Goal: Task Accomplishment & Management: Manage account settings

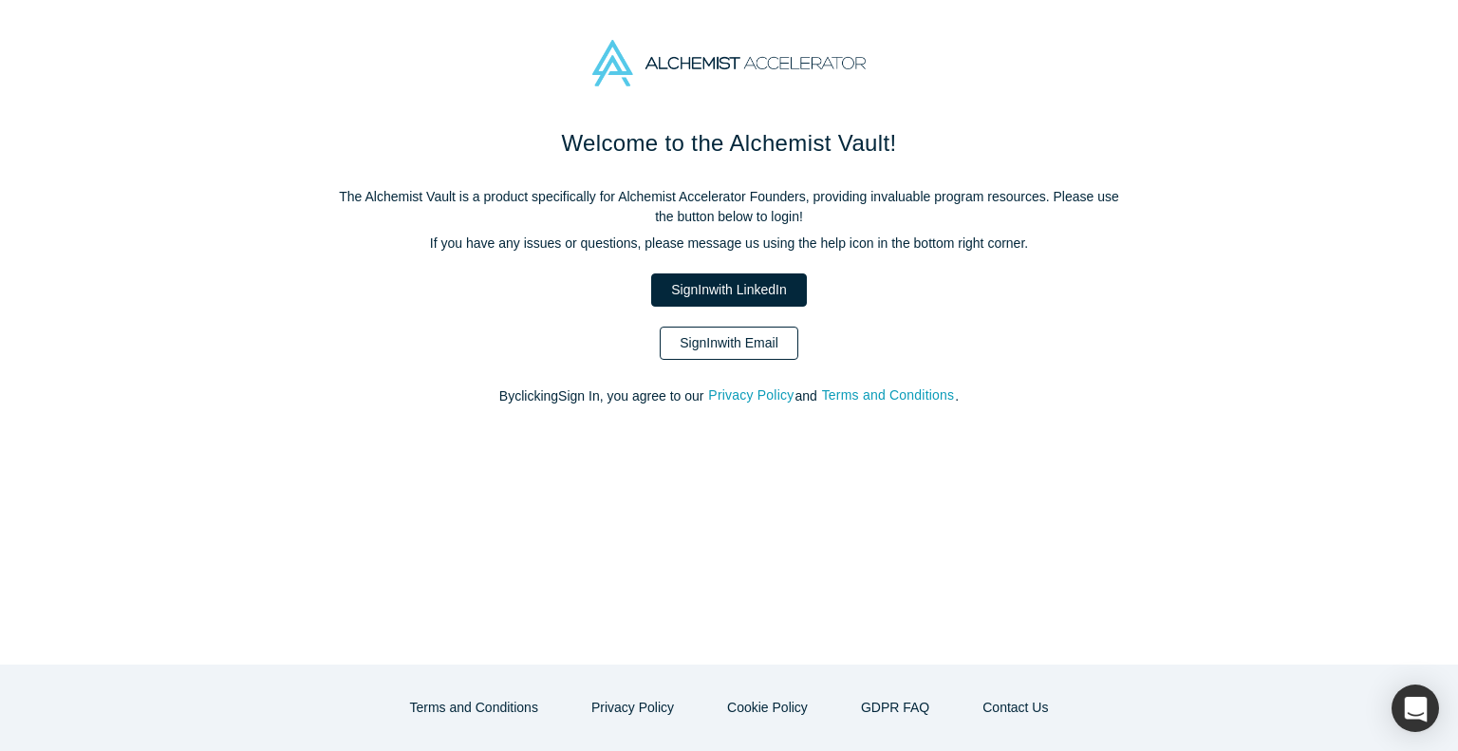
click at [713, 345] on link "Sign In with Email" at bounding box center [729, 342] width 139 height 33
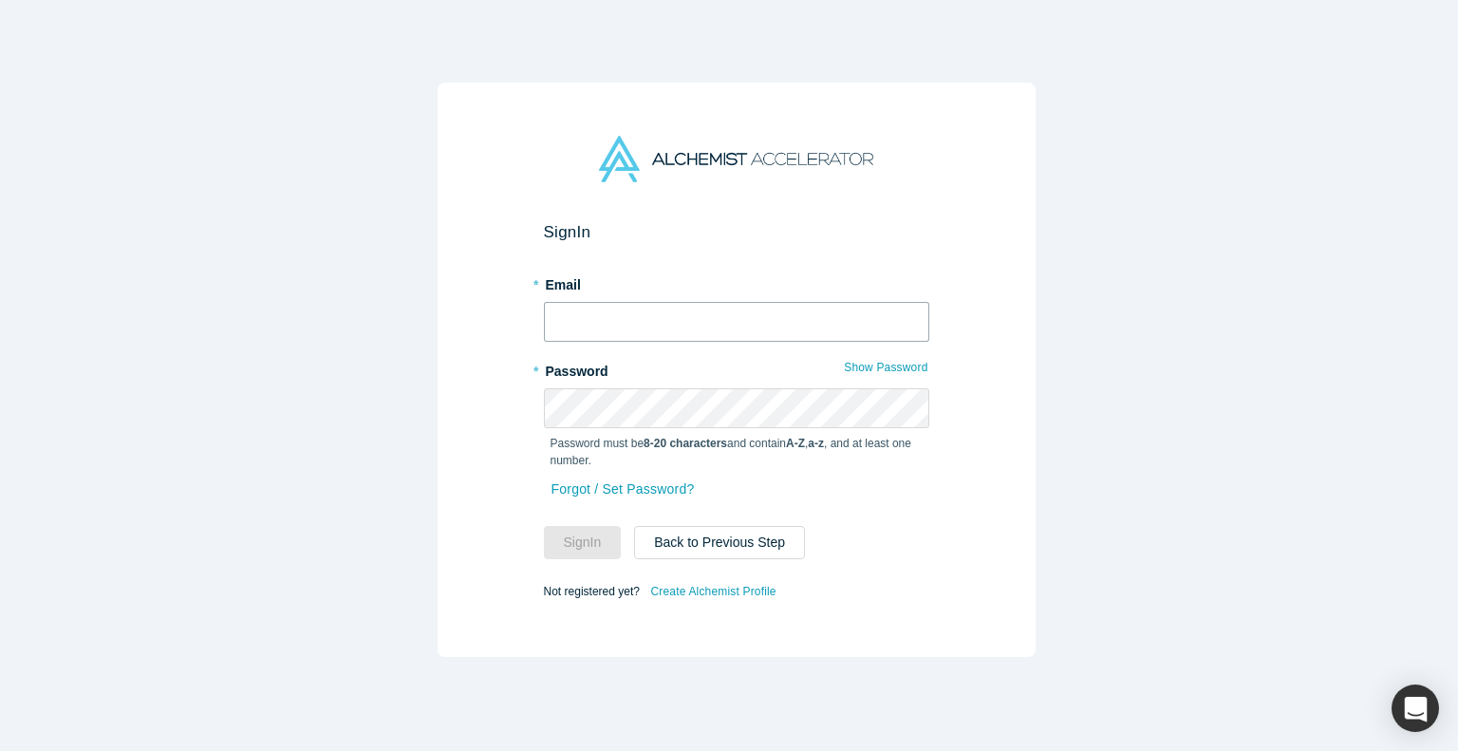
click at [654, 318] on input "text" at bounding box center [736, 322] width 385 height 40
type input "[EMAIL_ADDRESS][DOMAIN_NAME]"
click at [572, 540] on button "Sign In" at bounding box center [583, 542] width 78 height 33
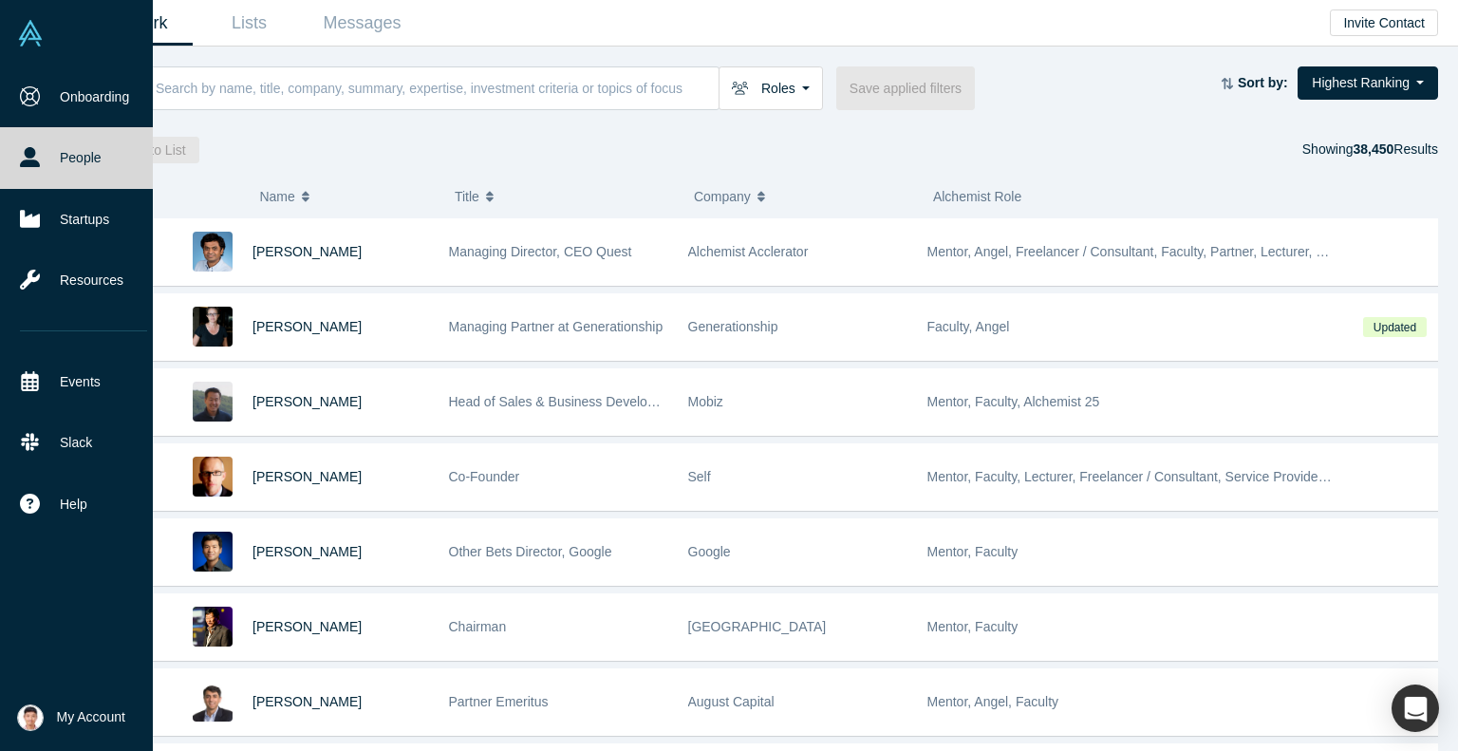
click at [28, 714] on img at bounding box center [30, 717] width 27 height 27
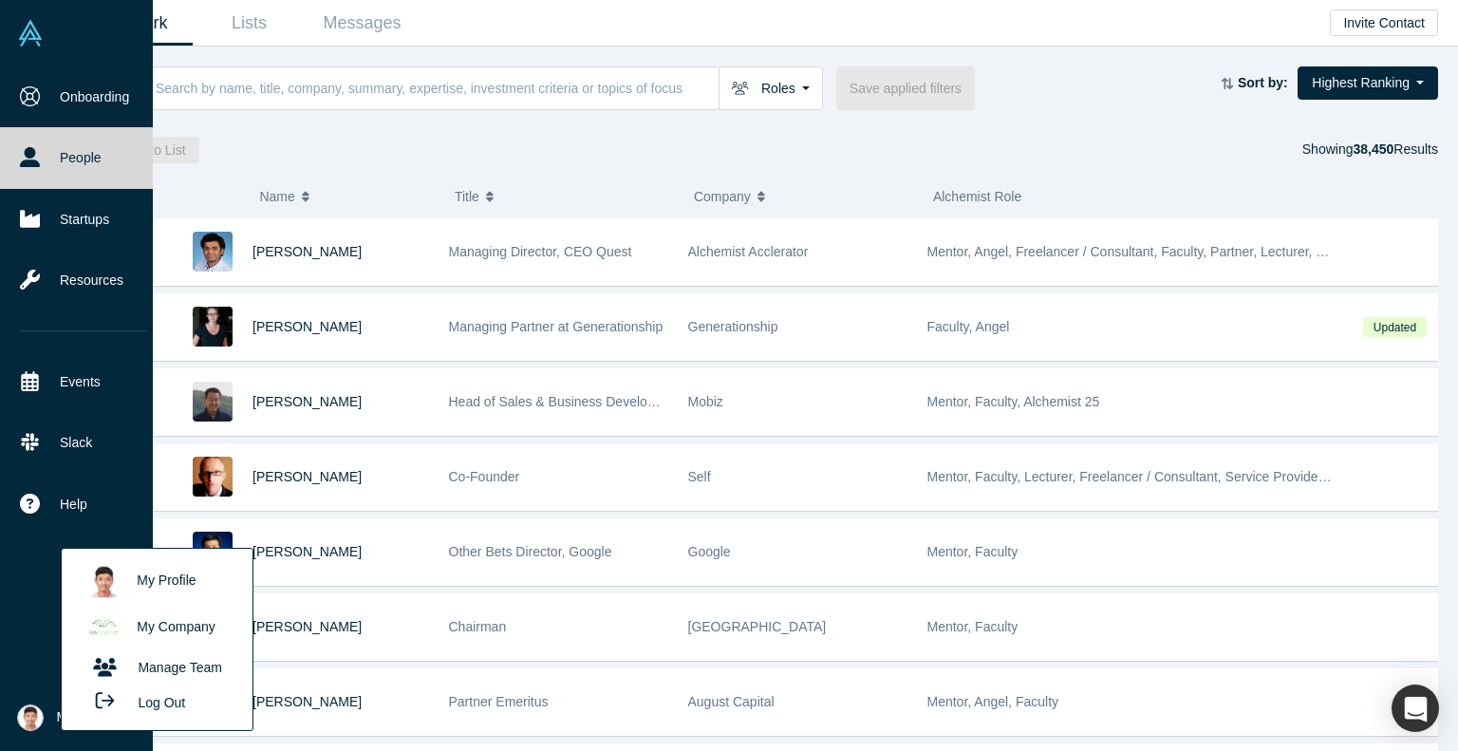
click at [127, 589] on link "My Profile" at bounding box center [157, 581] width 158 height 47
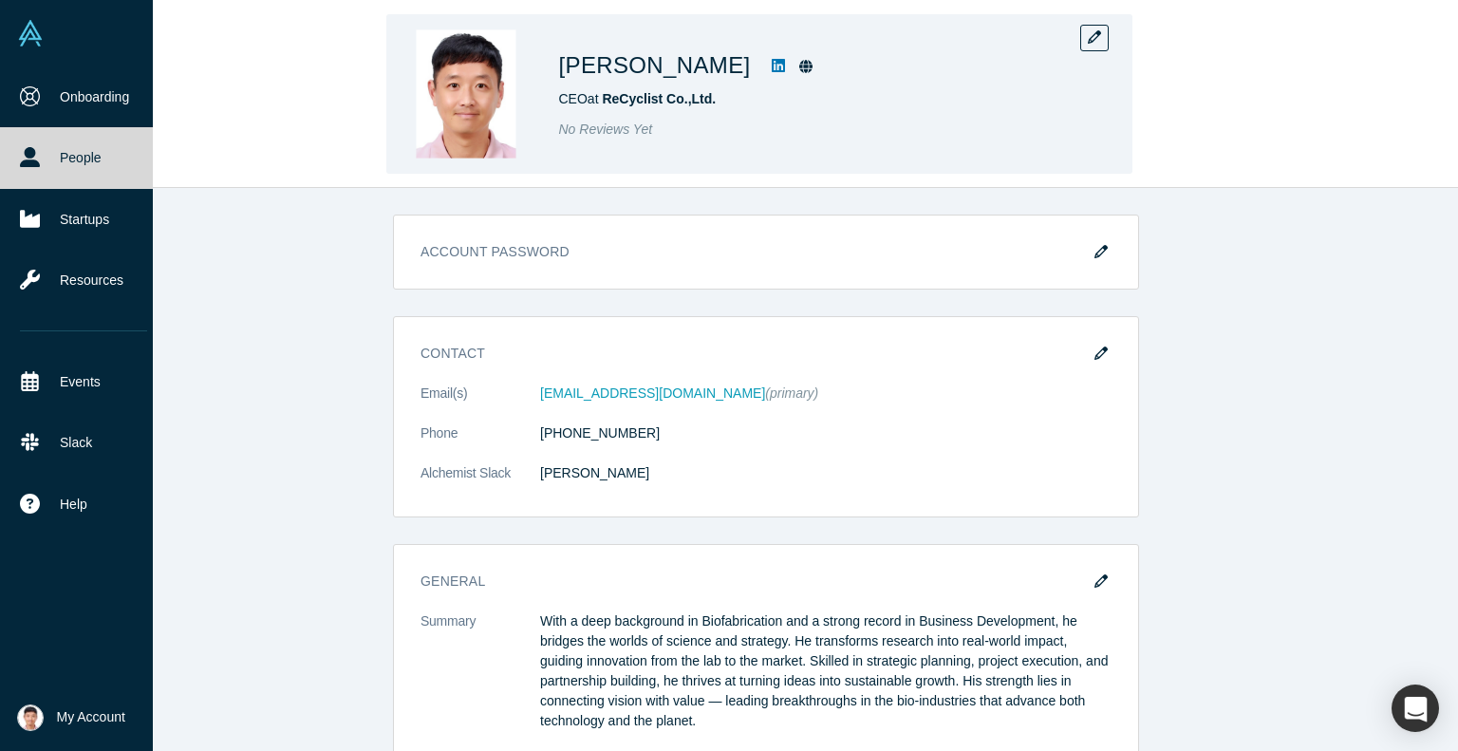
click at [481, 79] on img at bounding box center [466, 94] width 133 height 133
click at [1088, 37] on icon "button" at bounding box center [1094, 36] width 13 height 13
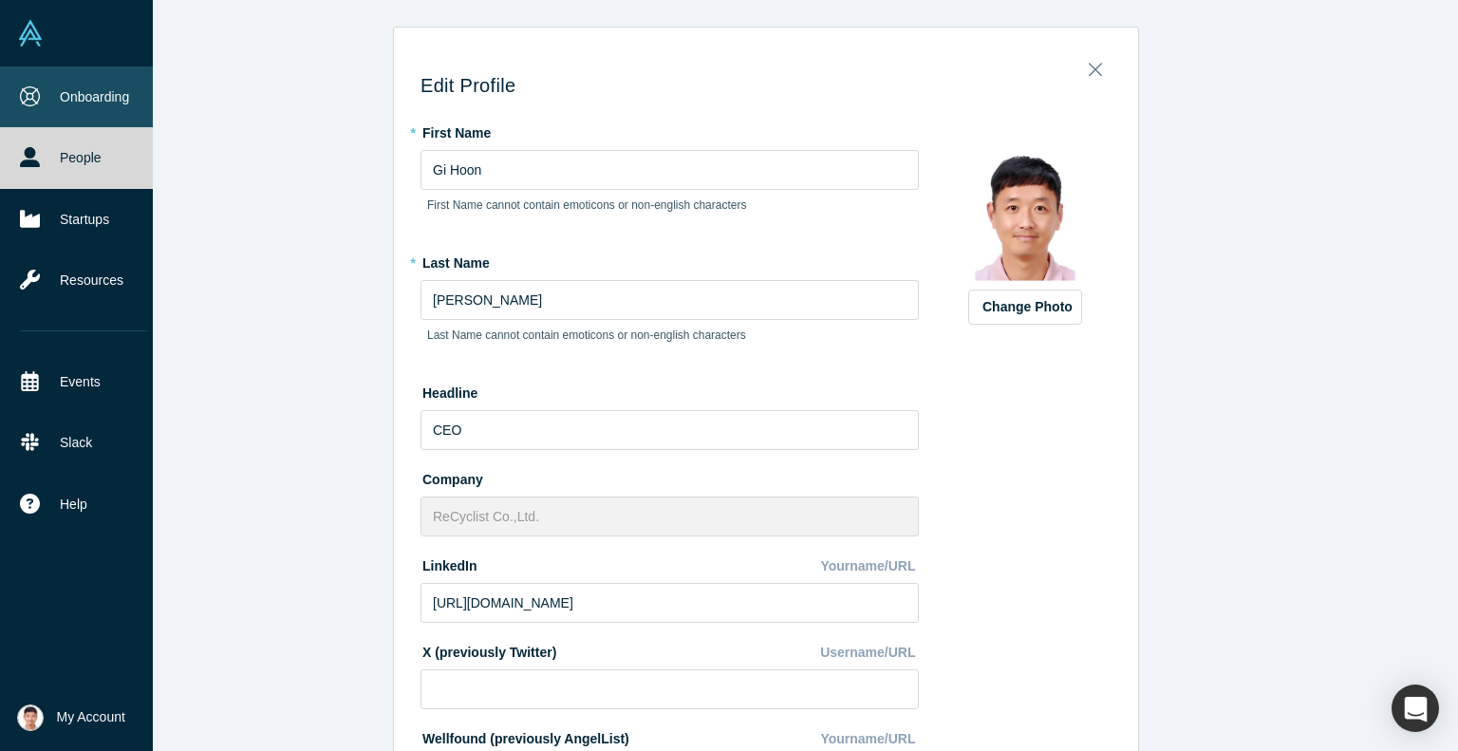
click at [28, 94] on icon at bounding box center [30, 96] width 20 height 20
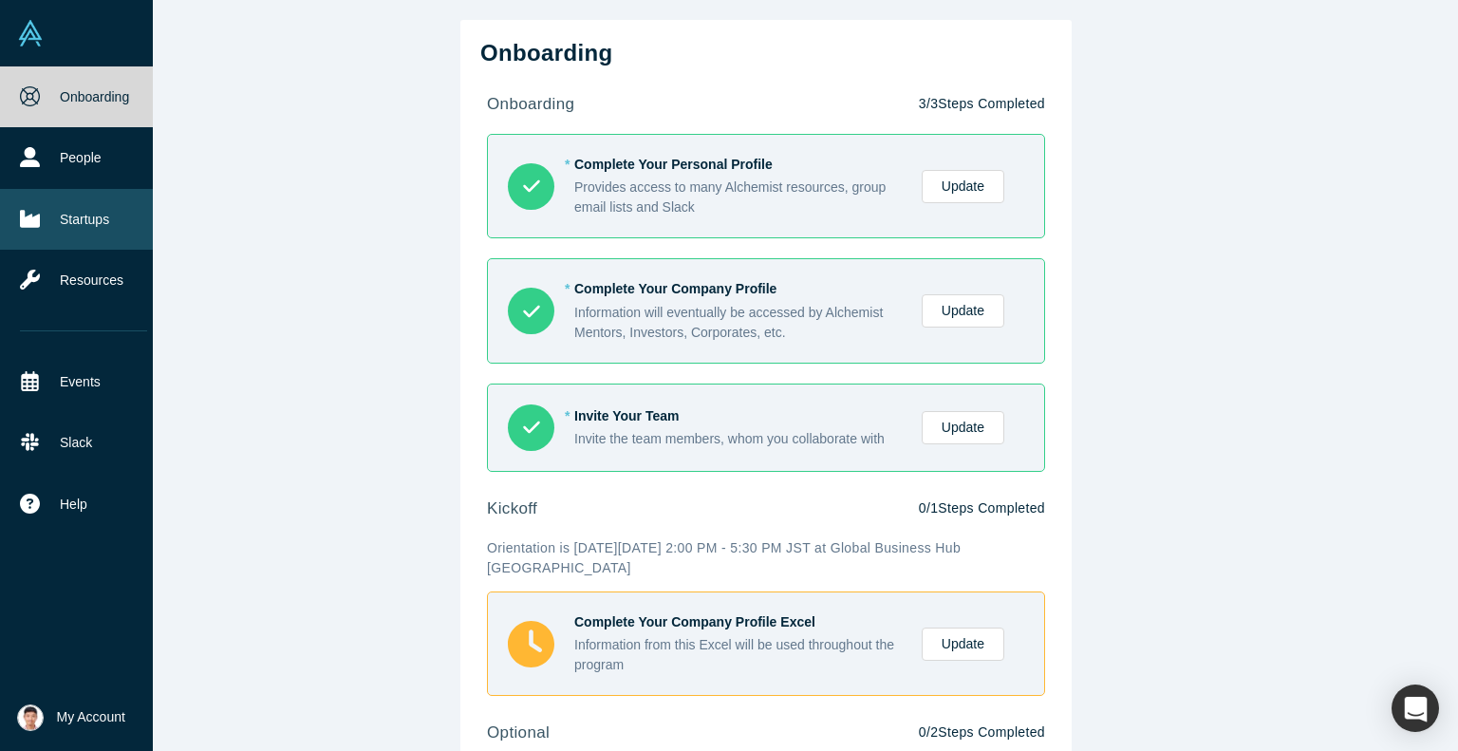
click at [31, 223] on icon at bounding box center [30, 218] width 20 height 17
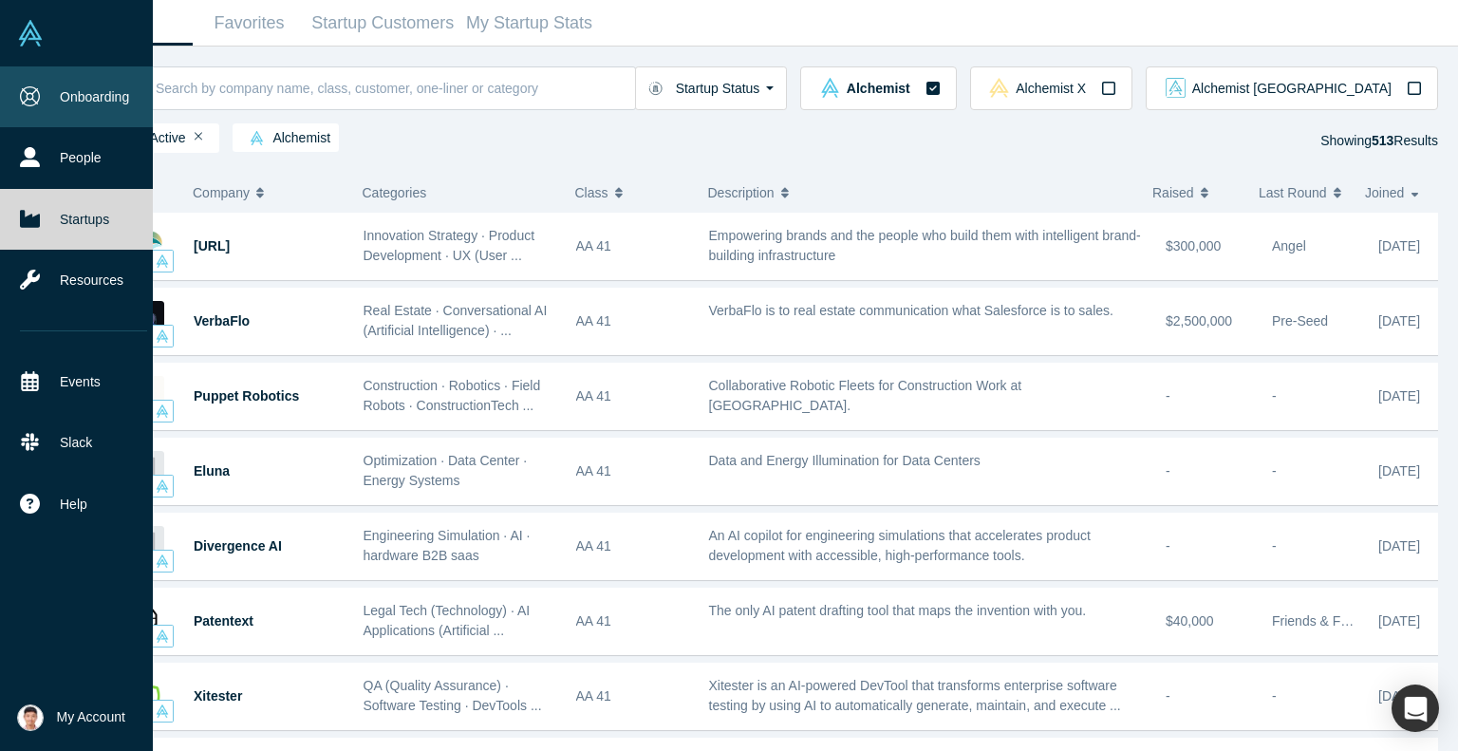
click at [38, 83] on link "Onboarding" at bounding box center [83, 96] width 167 height 61
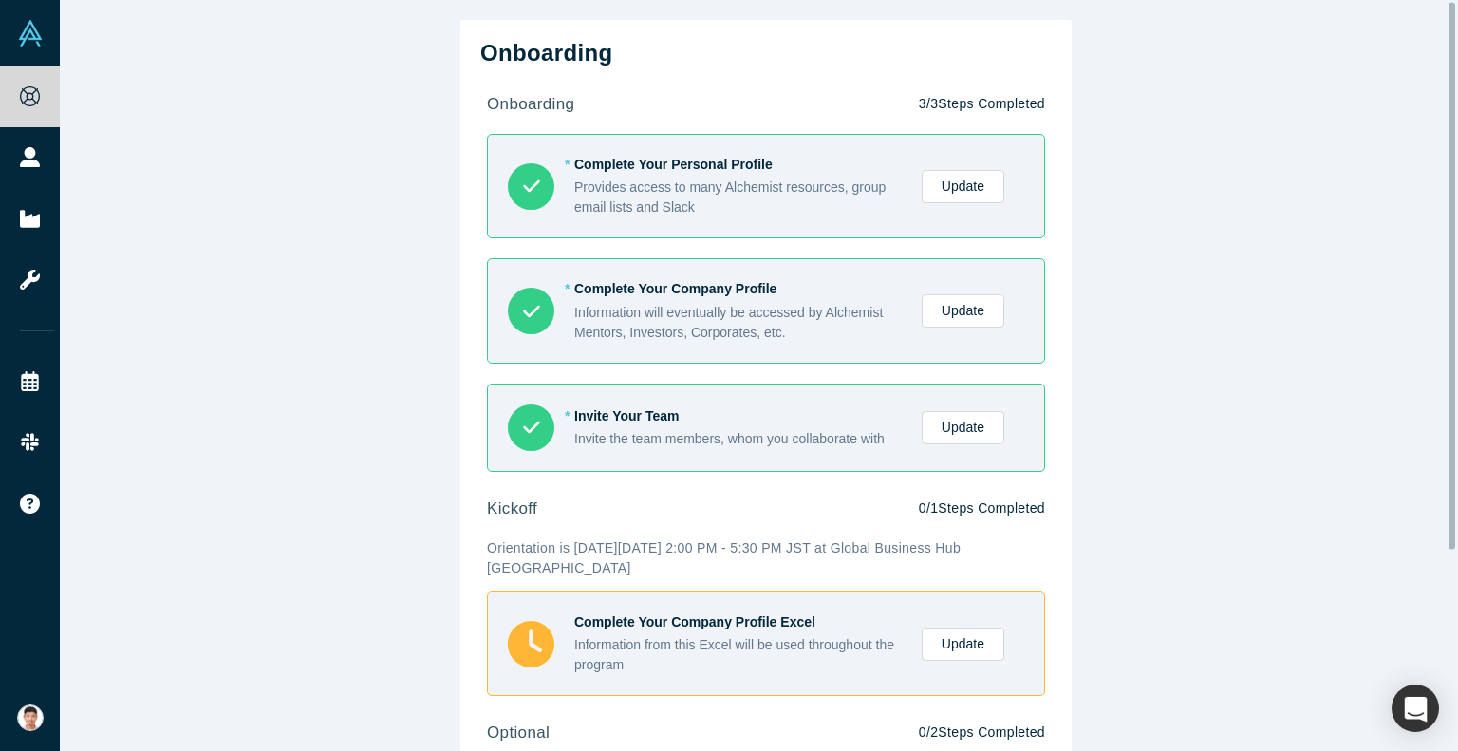
scroll to position [275, 0]
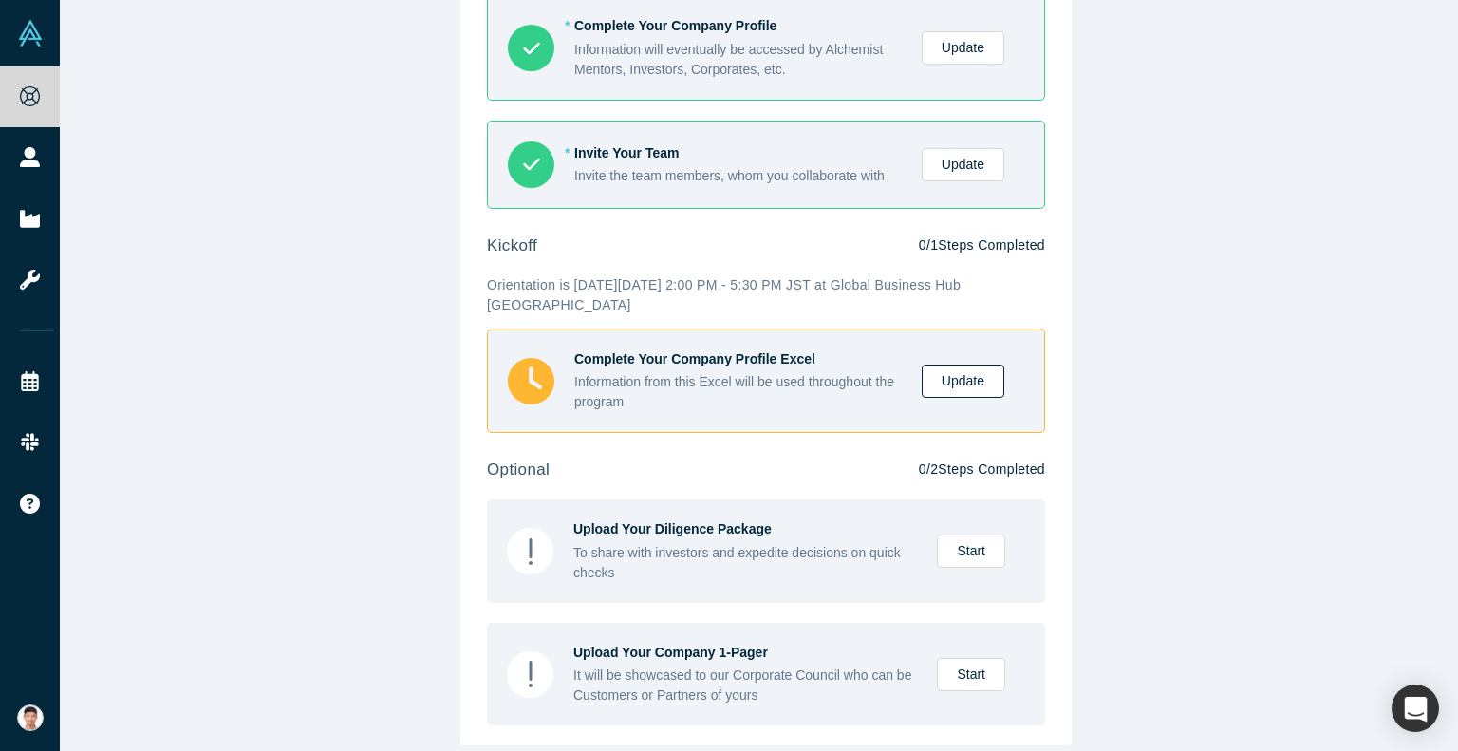
click at [954, 364] on link "Update" at bounding box center [963, 380] width 83 height 33
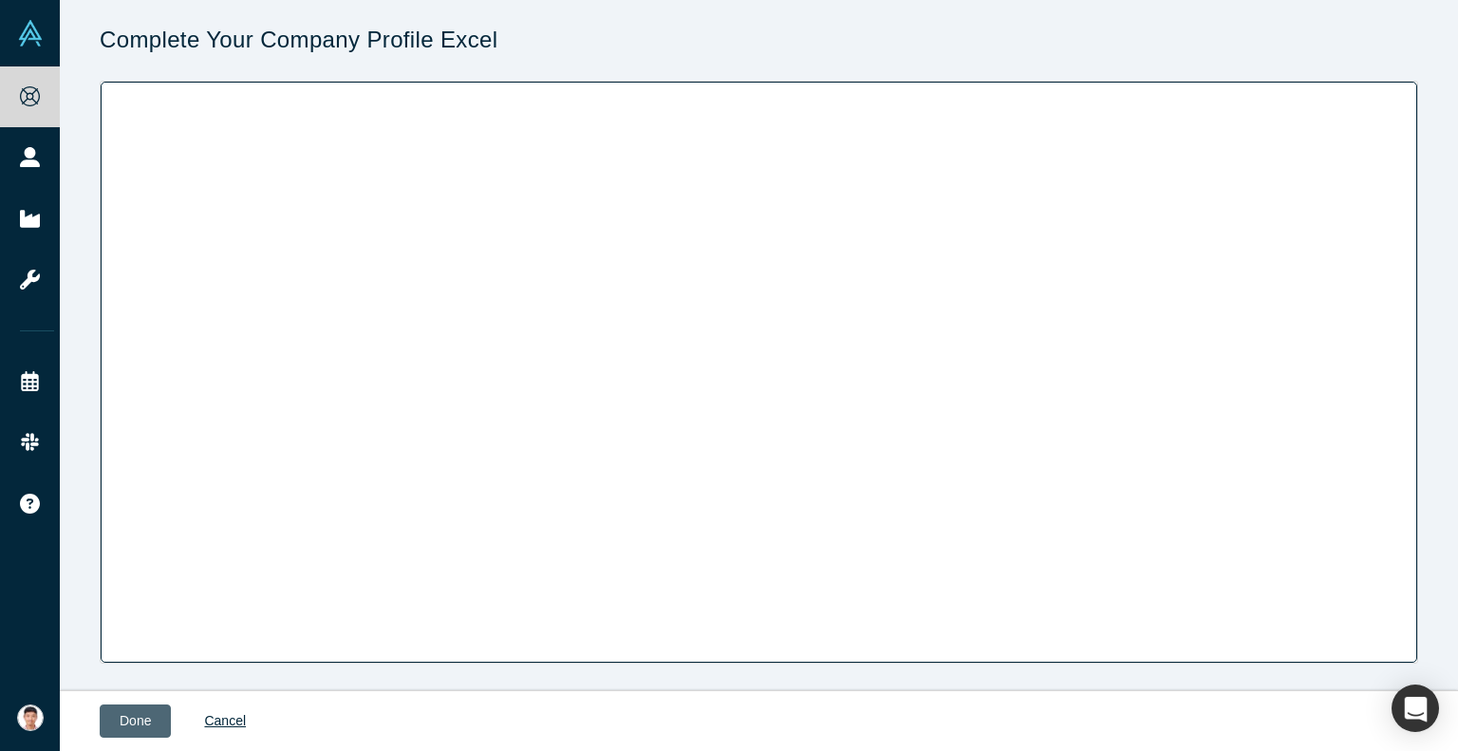
click at [123, 715] on button "Done" at bounding box center [135, 720] width 71 height 33
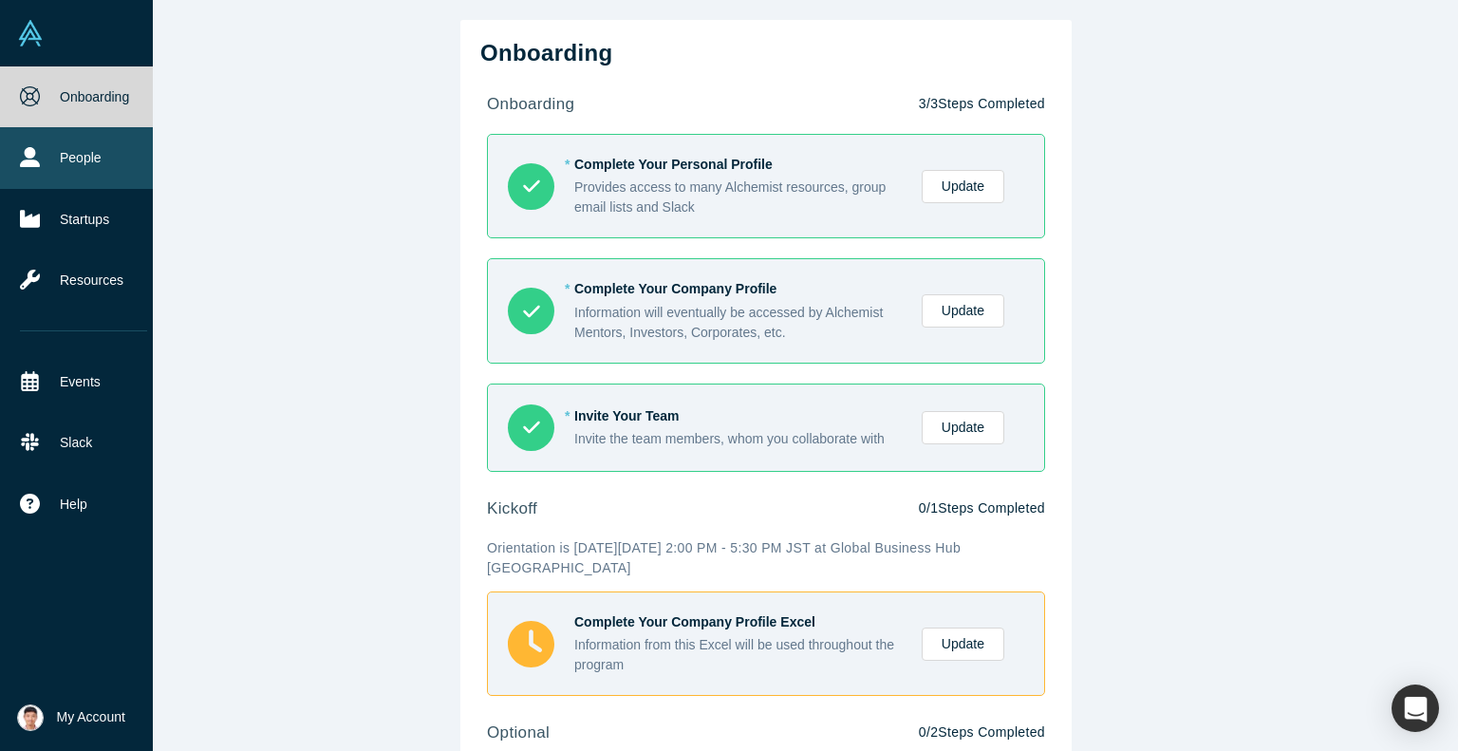
click at [47, 161] on link "People" at bounding box center [83, 157] width 167 height 61
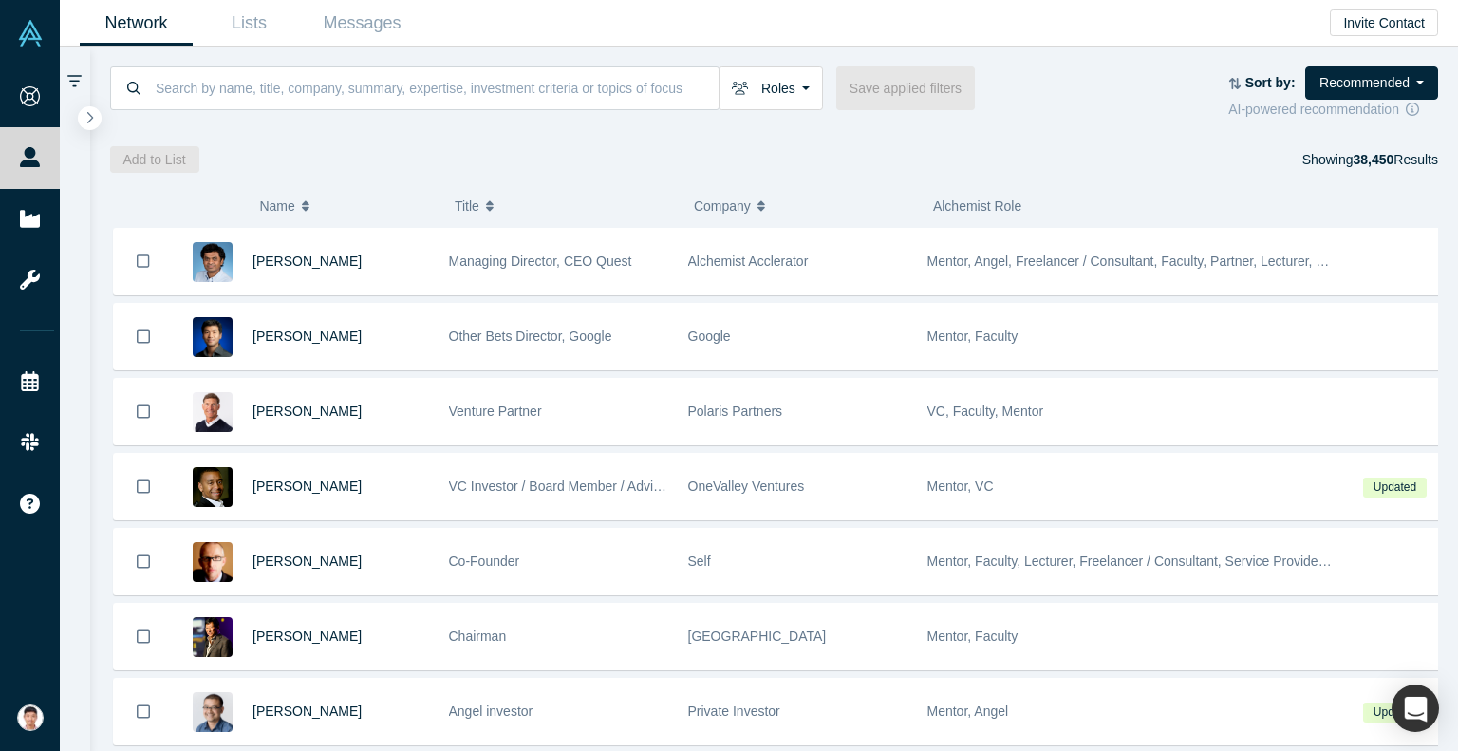
click at [32, 720] on img at bounding box center [30, 717] width 27 height 27
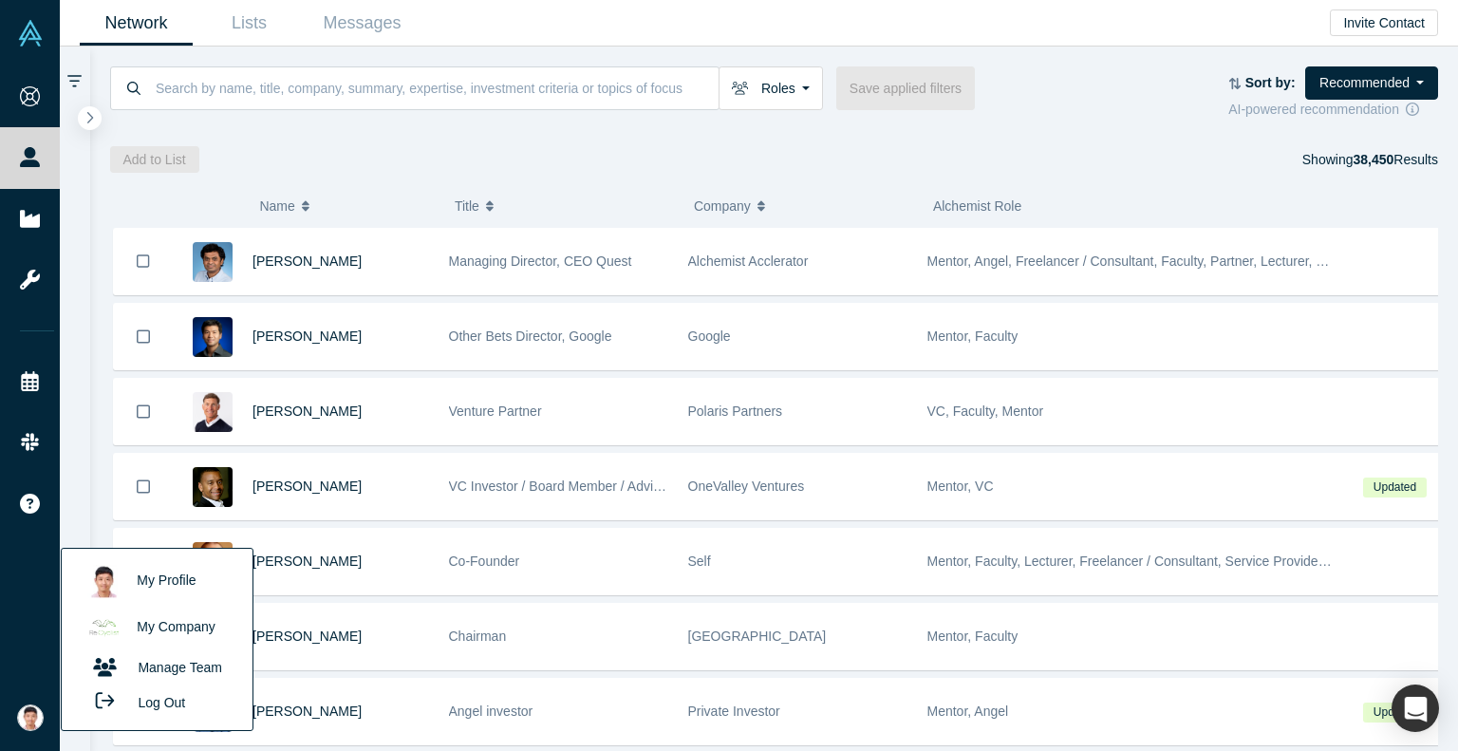
click at [172, 578] on link "My Profile" at bounding box center [157, 581] width 158 height 47
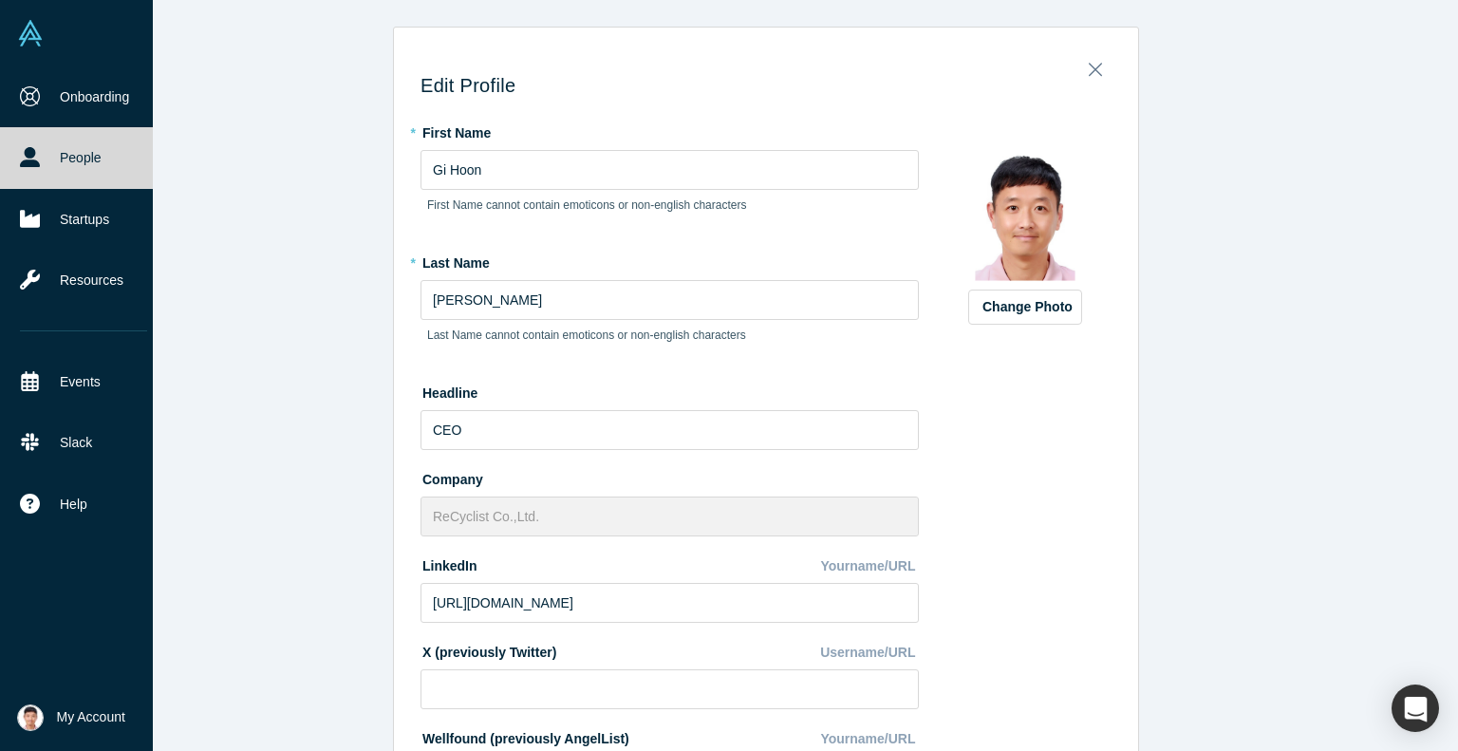
click at [32, 15] on link at bounding box center [76, 33] width 153 height 66
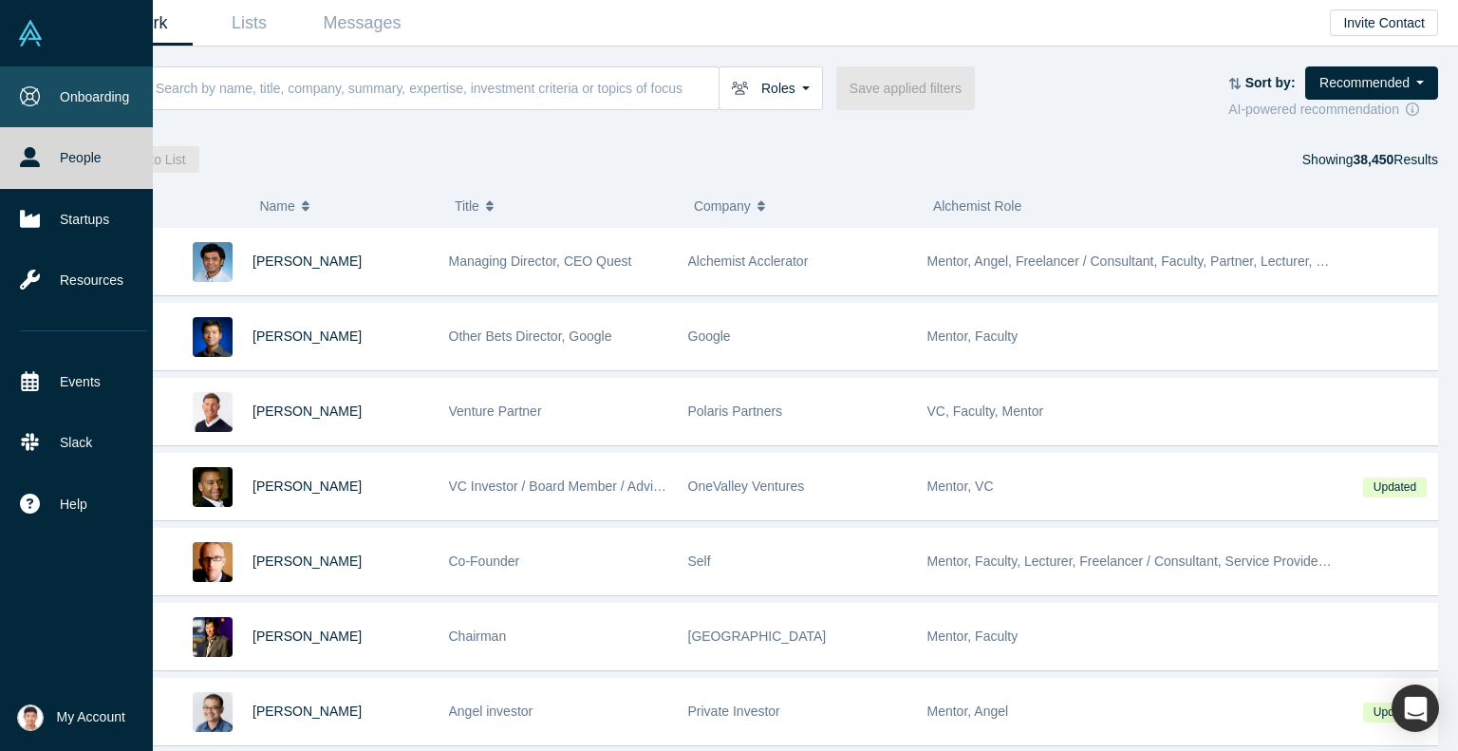
click at [40, 91] on link "Onboarding" at bounding box center [83, 96] width 167 height 61
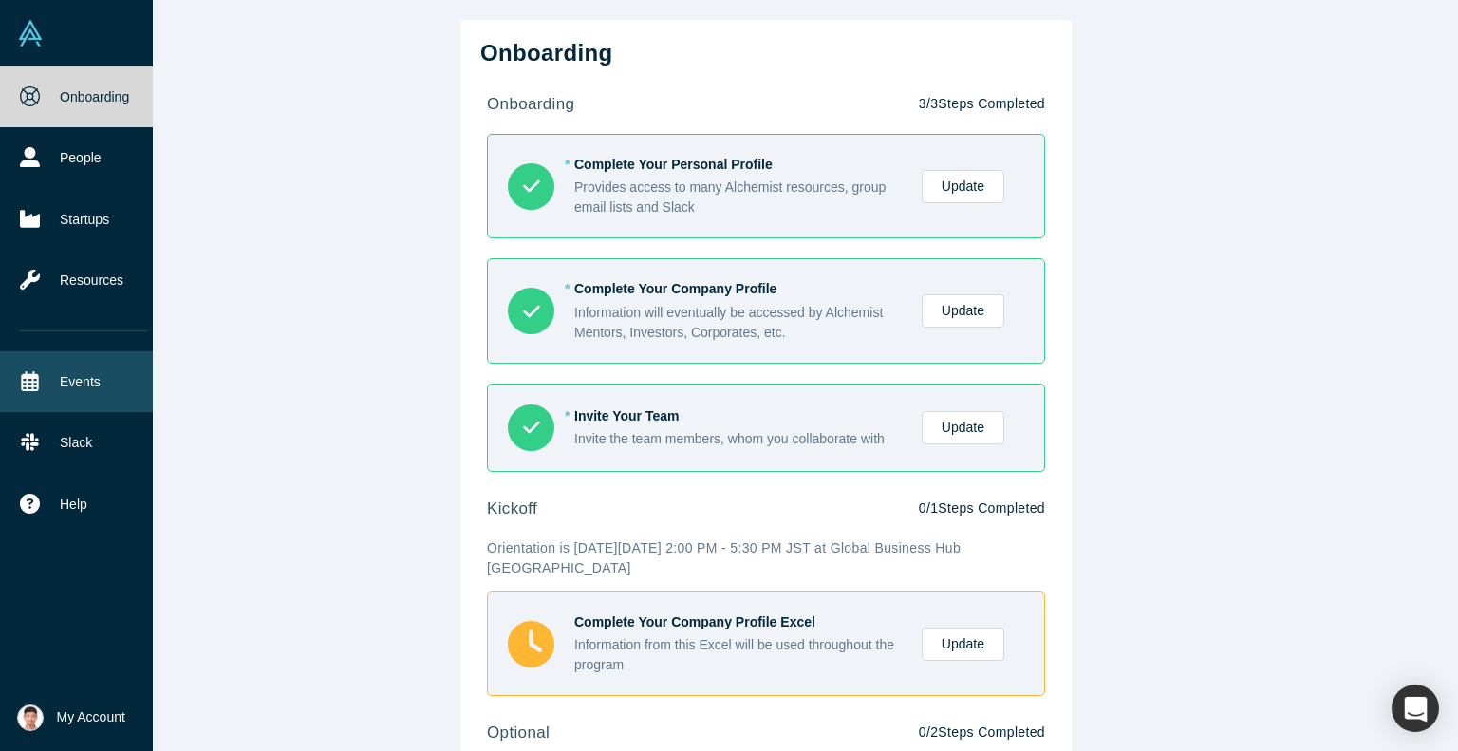
click at [74, 376] on link "Events" at bounding box center [83, 381] width 167 height 61
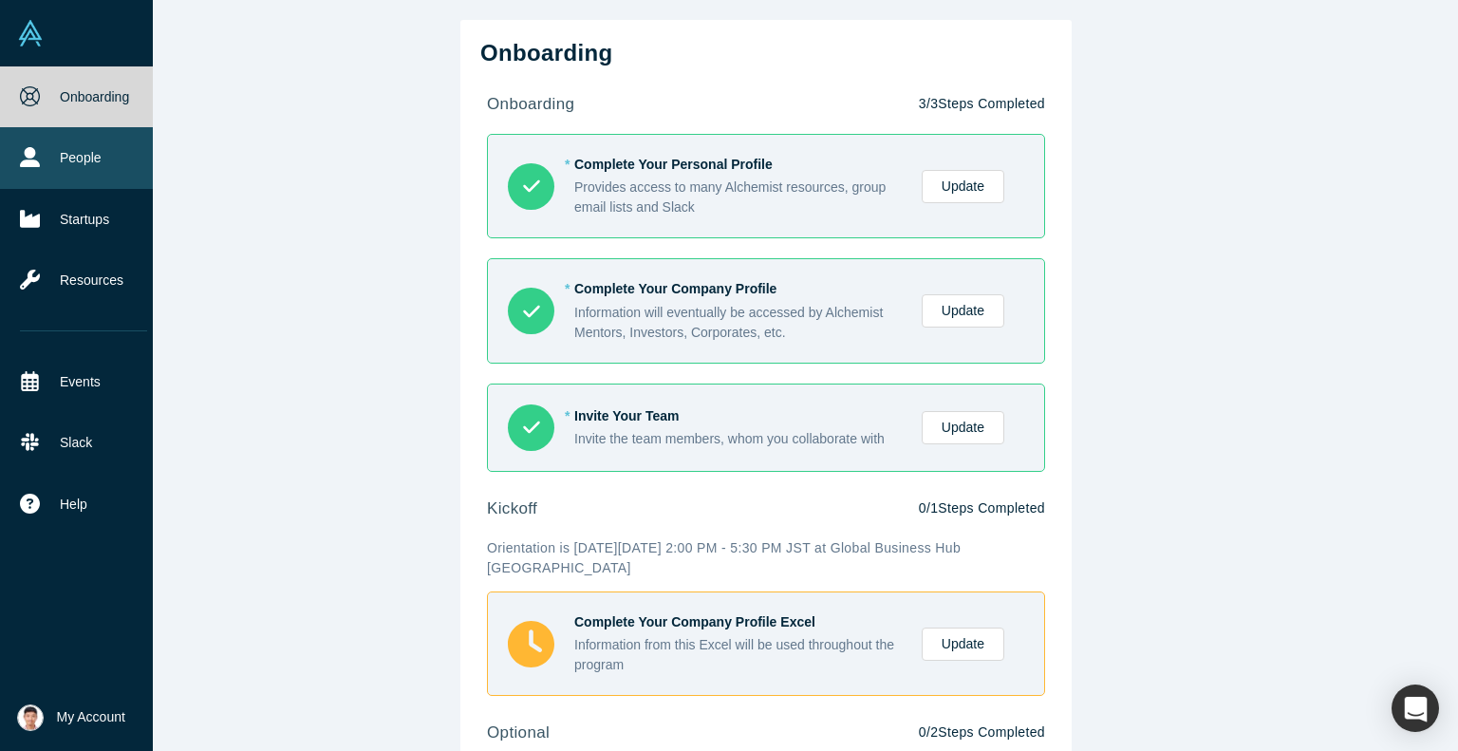
click at [46, 151] on link "People" at bounding box center [83, 157] width 167 height 61
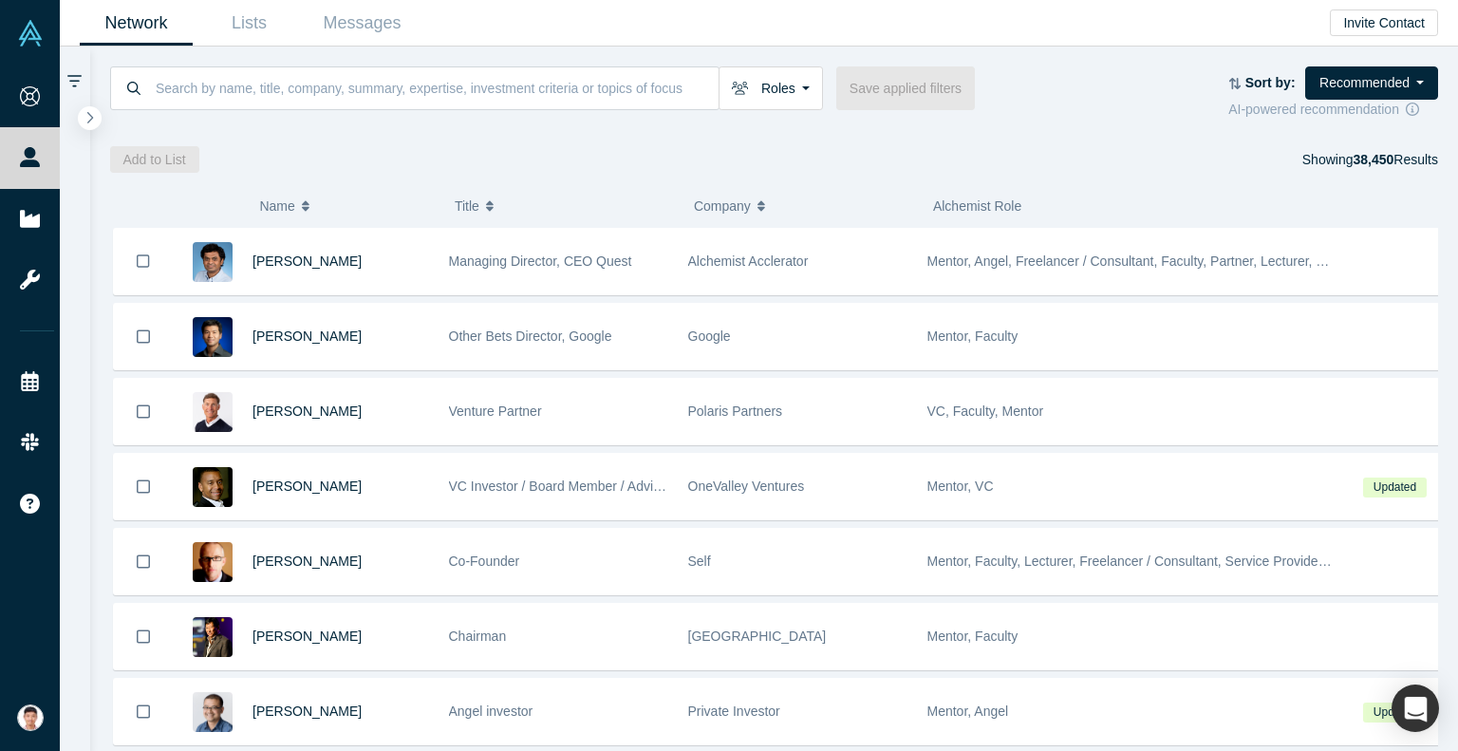
click at [57, 719] on span "My Account" at bounding box center [57, 717] width 0 height 20
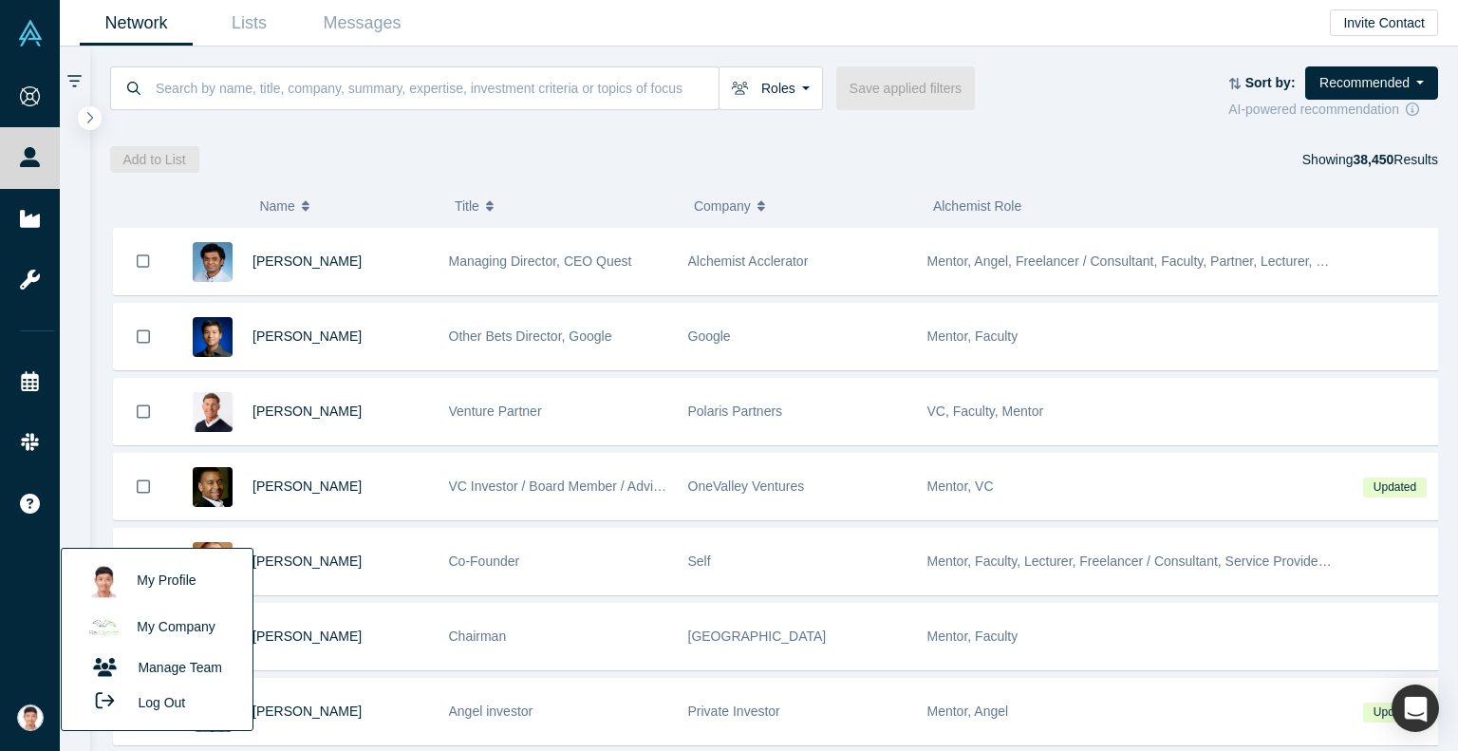
click at [168, 630] on link "My Company" at bounding box center [157, 628] width 158 height 47
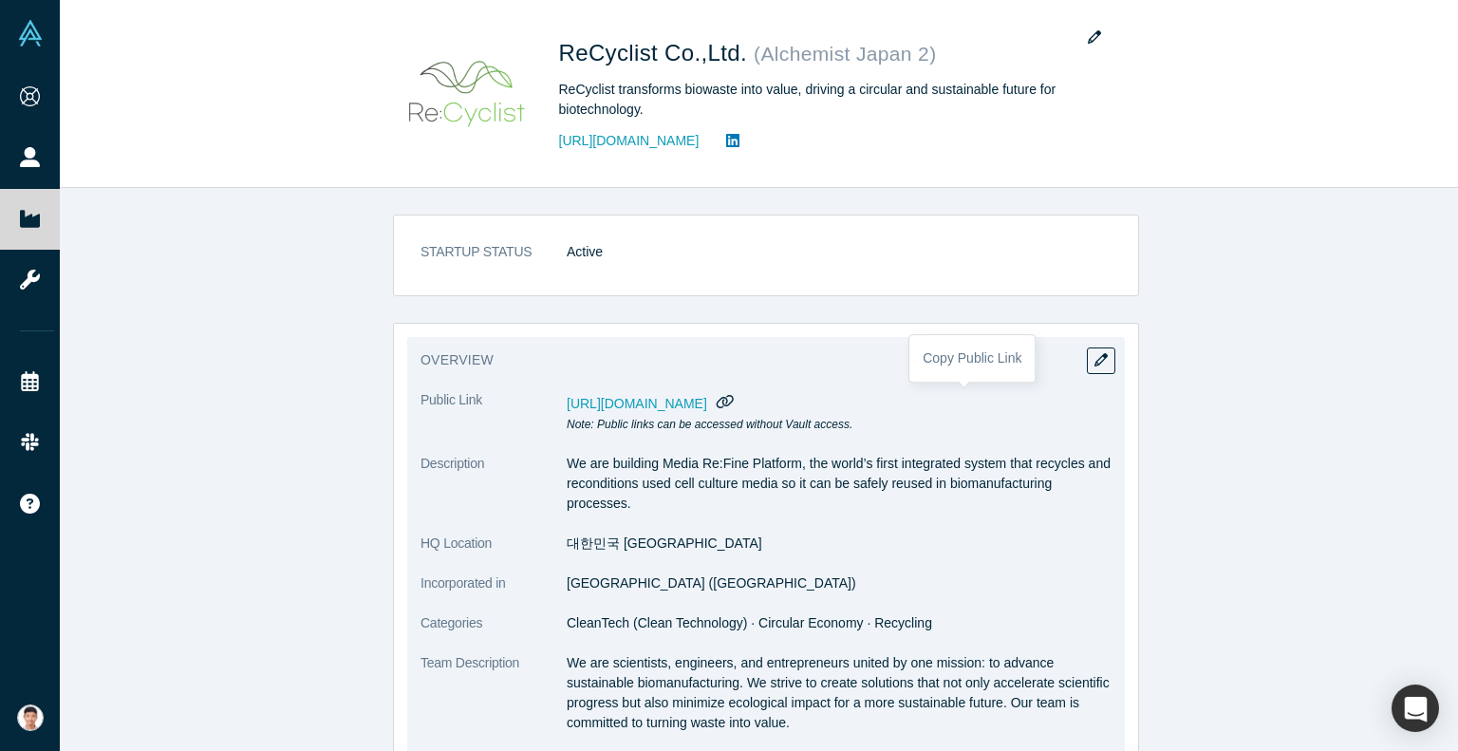
click at [734, 400] on icon "button" at bounding box center [725, 401] width 18 height 14
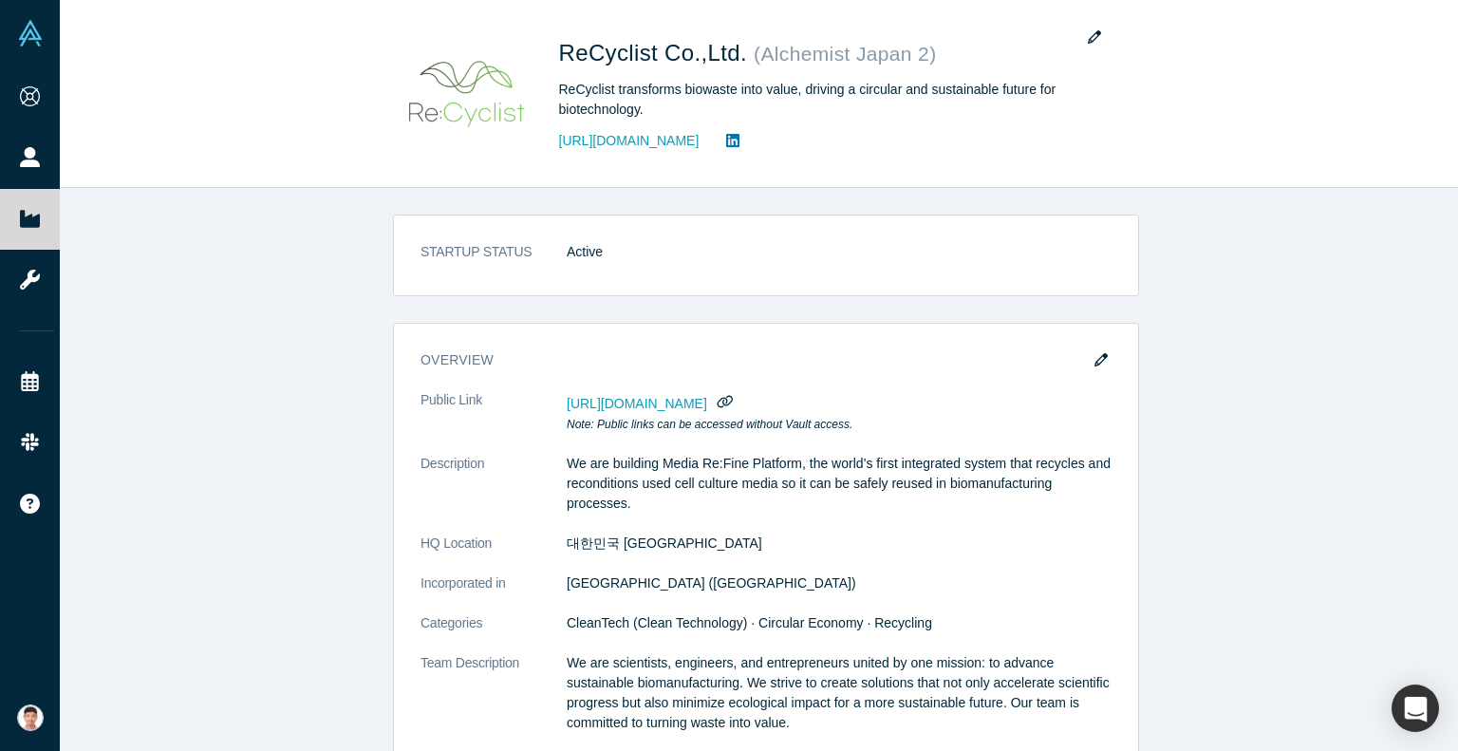
click at [1272, 447] on div "STARTUP STATUS Active overview Public Link [URL][DOMAIN_NAME] Note: Public link…" at bounding box center [766, 476] width 1412 height 577
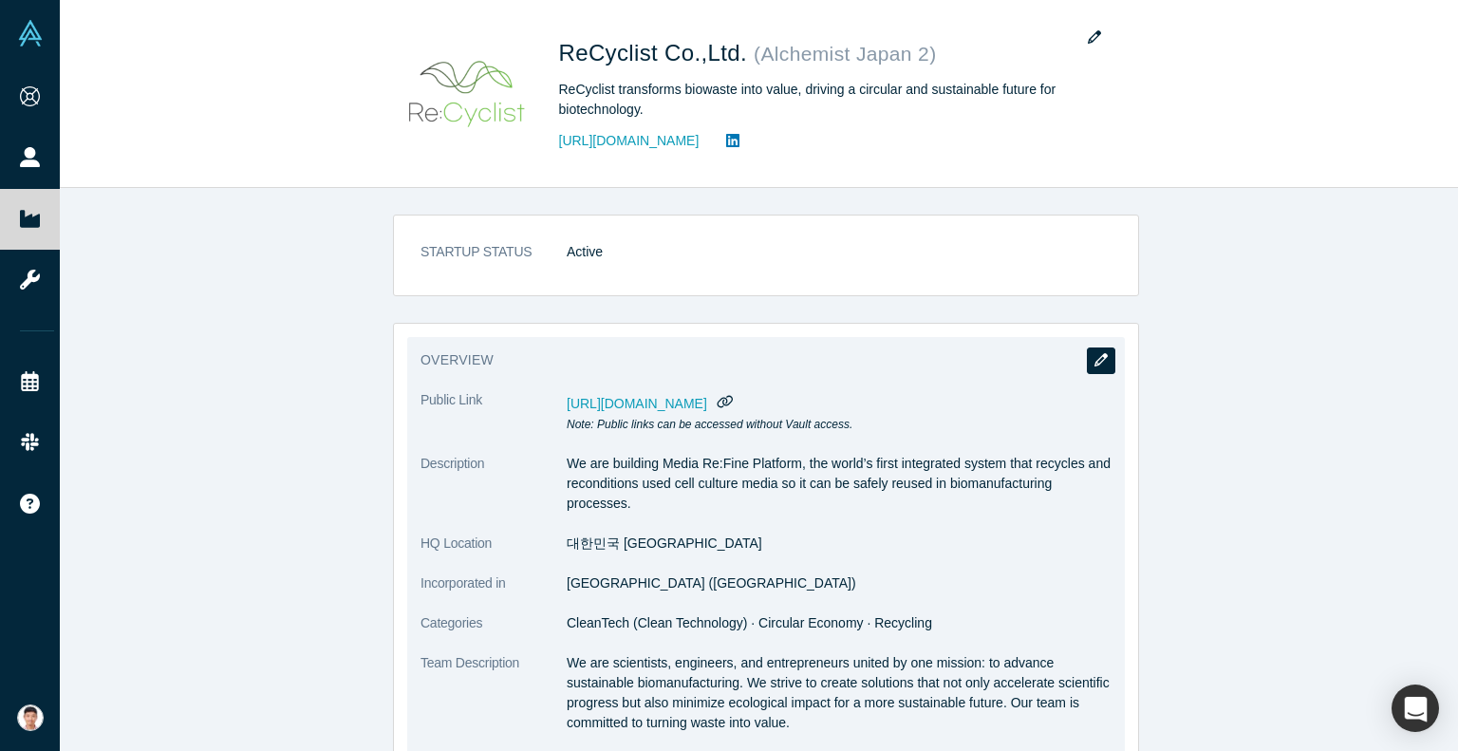
click at [1101, 352] on button "button" at bounding box center [1101, 360] width 28 height 27
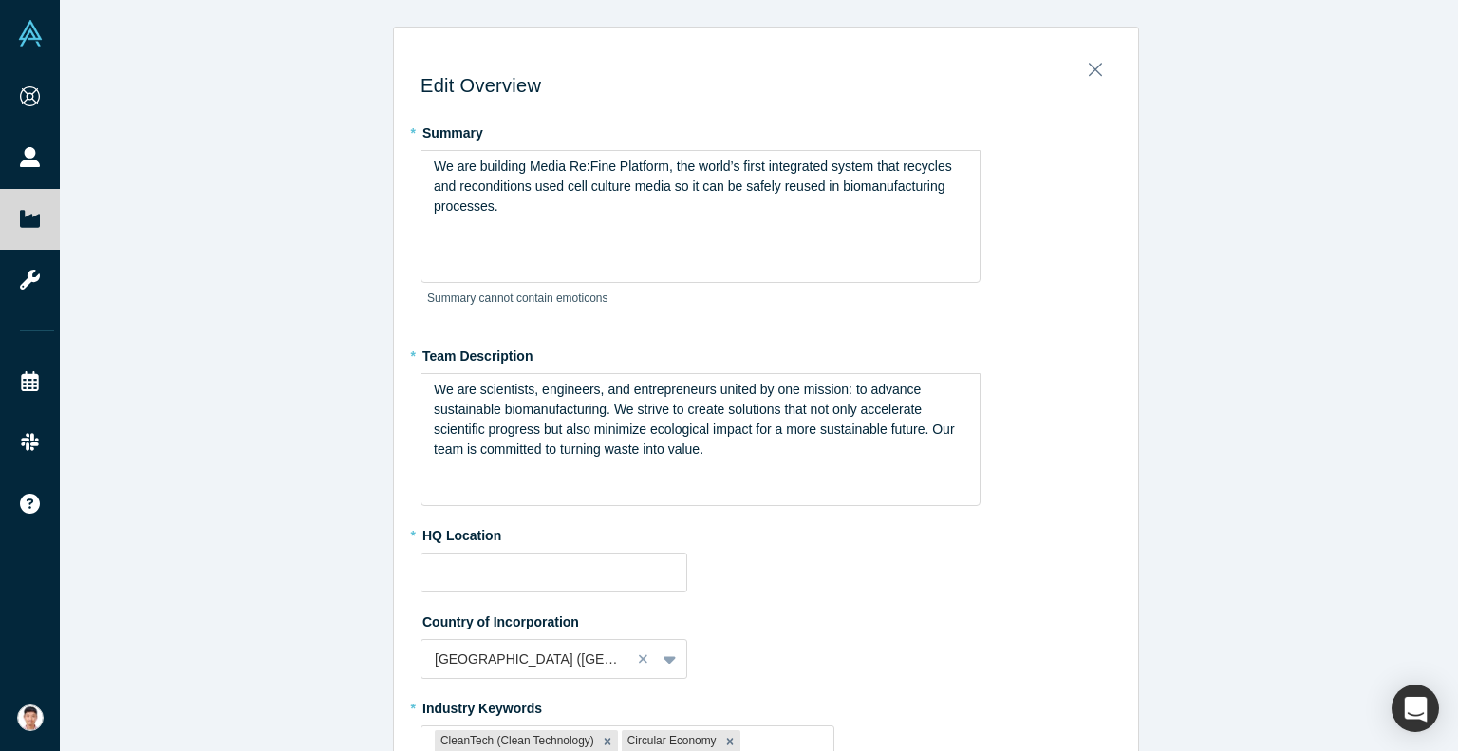
type input "대한민국 [GEOGRAPHIC_DATA]"
click at [586, 177] on span "We are building Media Re:Fine Platform, the world’s first integrated system tha…" at bounding box center [695, 185] width 522 height 55
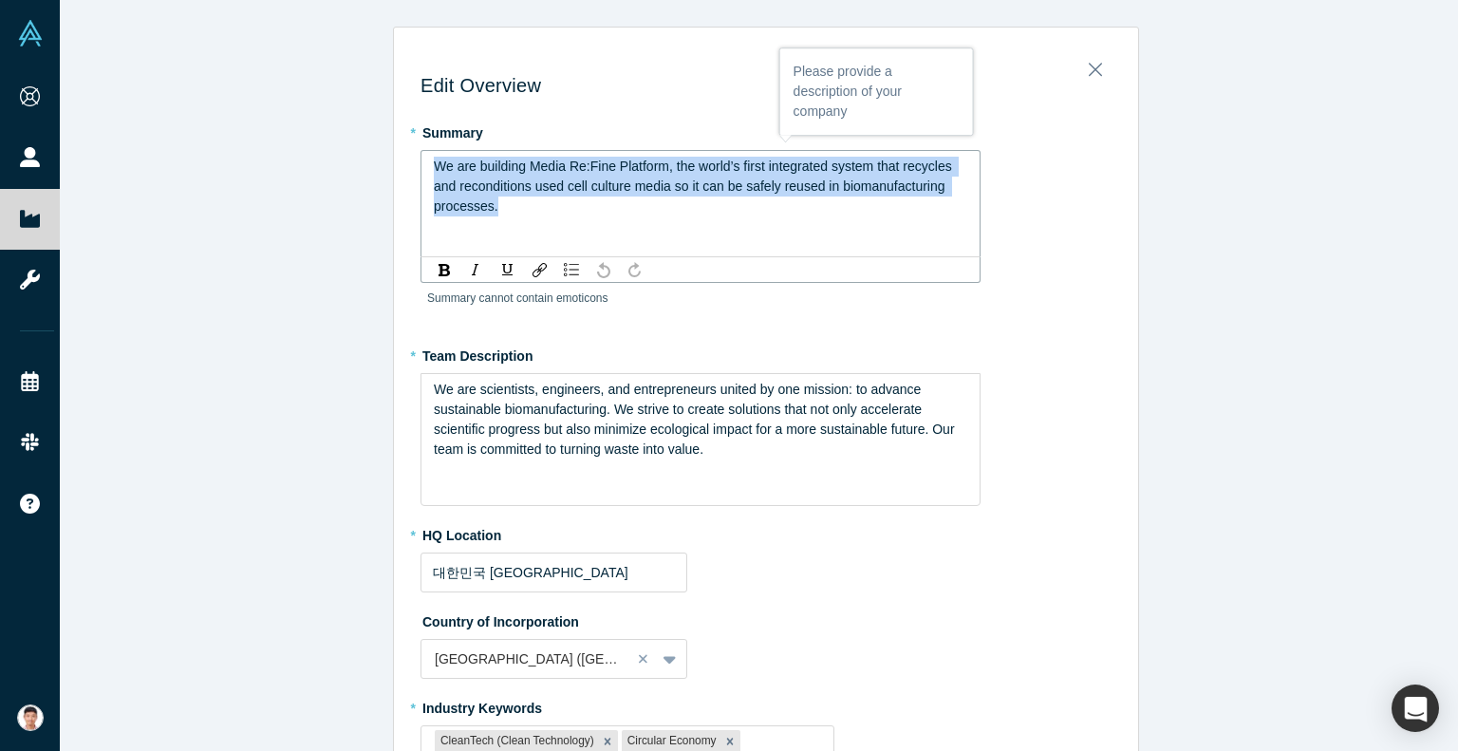
click at [586, 177] on span "We are building Media Re:Fine Platform, the world’s first integrated system tha…" at bounding box center [695, 185] width 522 height 55
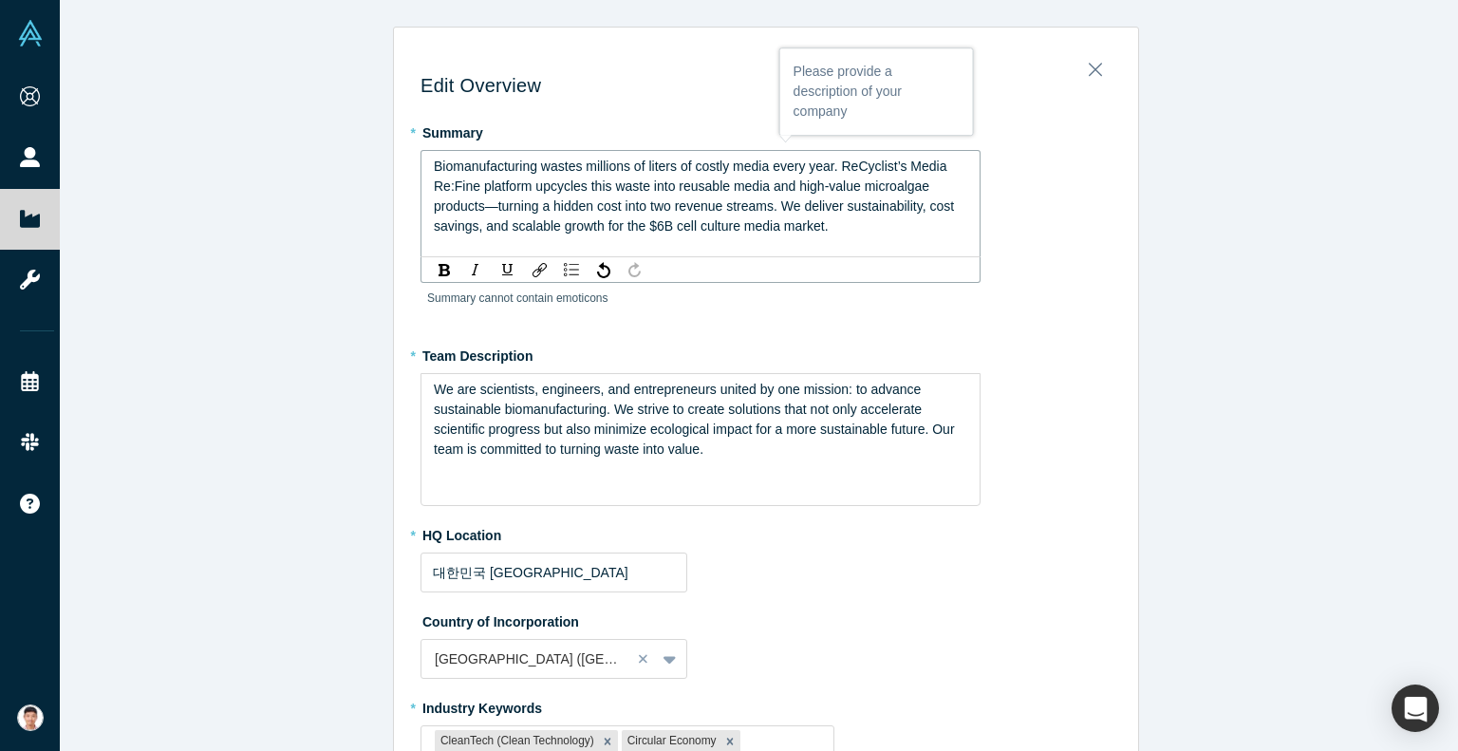
click at [733, 164] on span "Biomanufacturing wastes millions of liters of costly media every year. ReCyclis…" at bounding box center [696, 195] width 524 height 75
click at [736, 184] on span "Biomanufacturing wastes millions of liters of costly cell culture media every y…" at bounding box center [692, 195] width 517 height 75
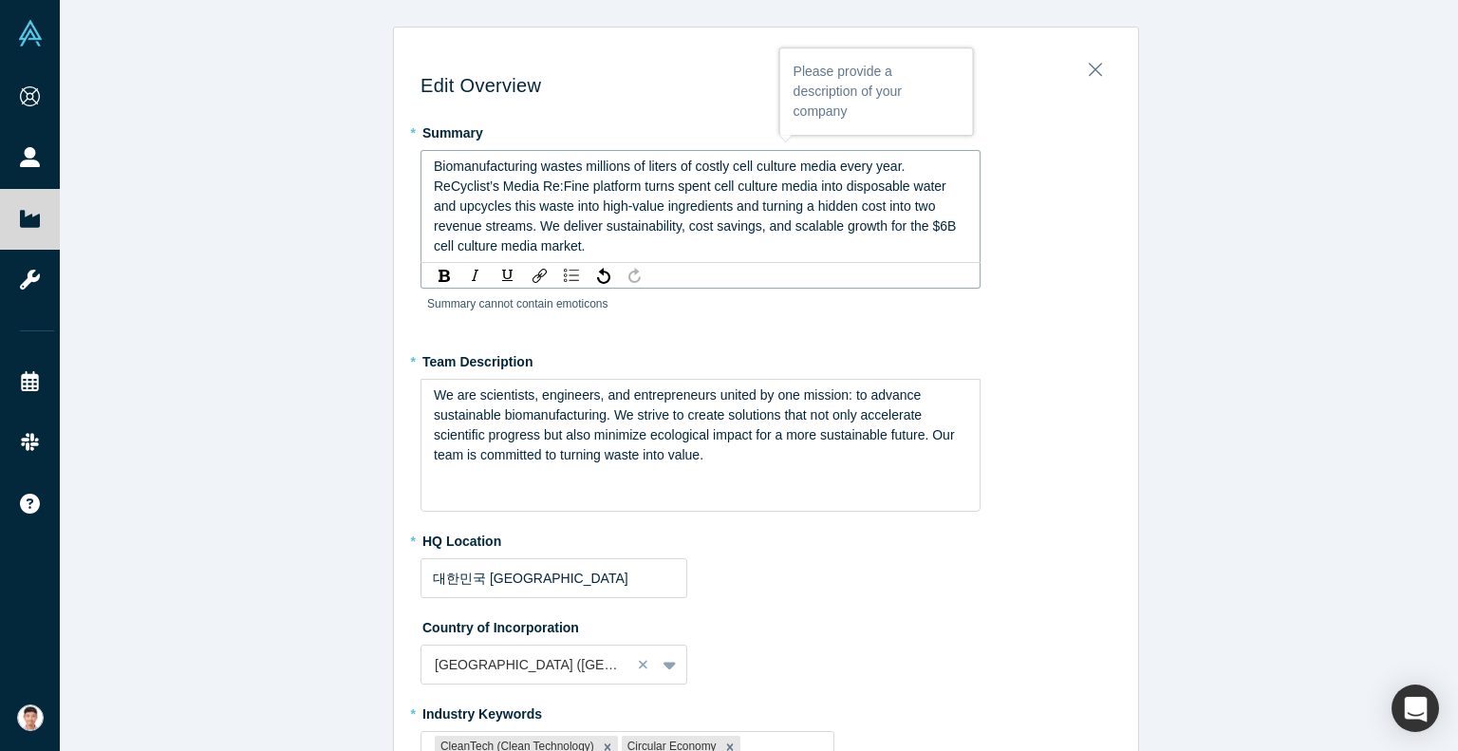
click at [649, 207] on span "Biomanufacturing wastes millions of liters of costly cell culture media every y…" at bounding box center [697, 205] width 526 height 95
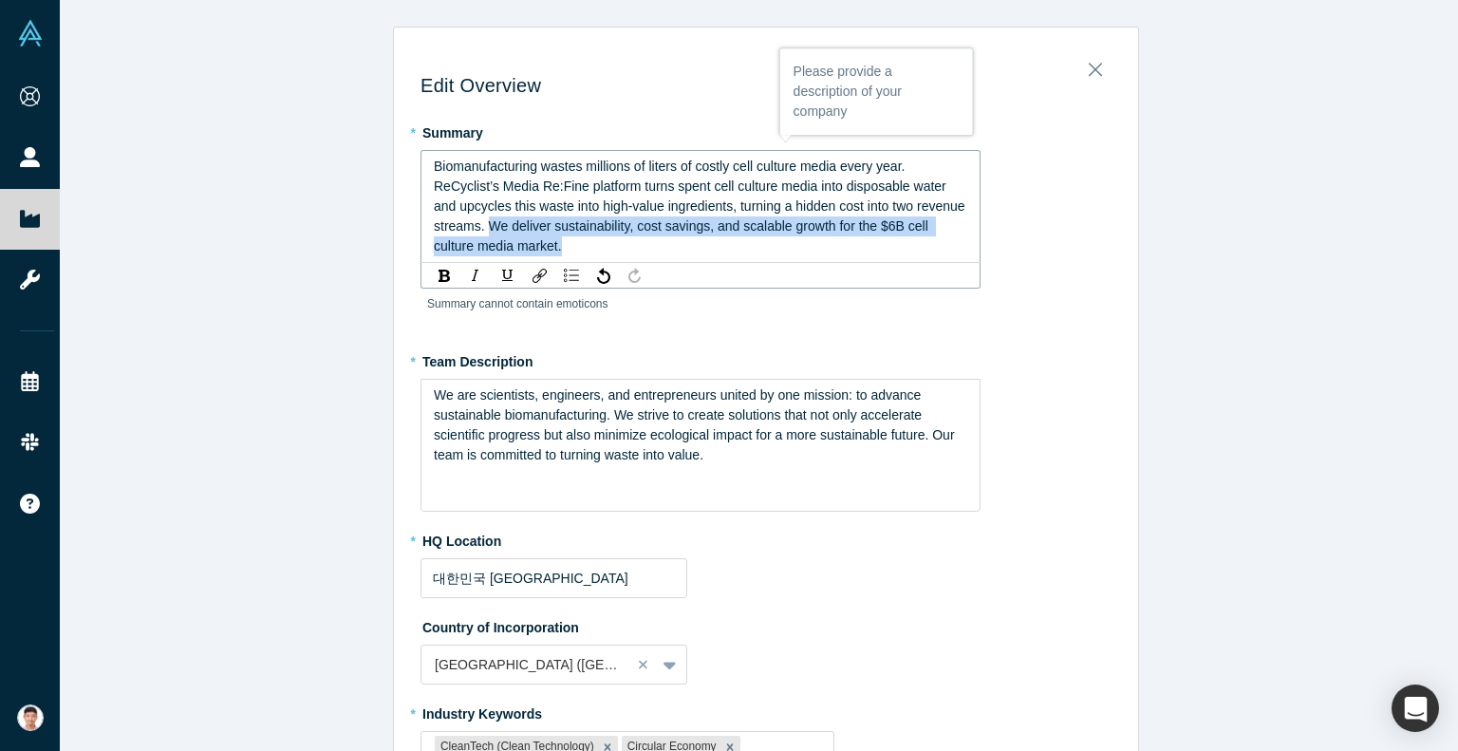
drag, startPoint x: 937, startPoint y: 206, endPoint x: 944, endPoint y: 245, distance: 39.6
click at [944, 245] on div "Biomanufacturing wastes millions of liters of costly cell culture media every y…" at bounding box center [701, 207] width 534 height 100
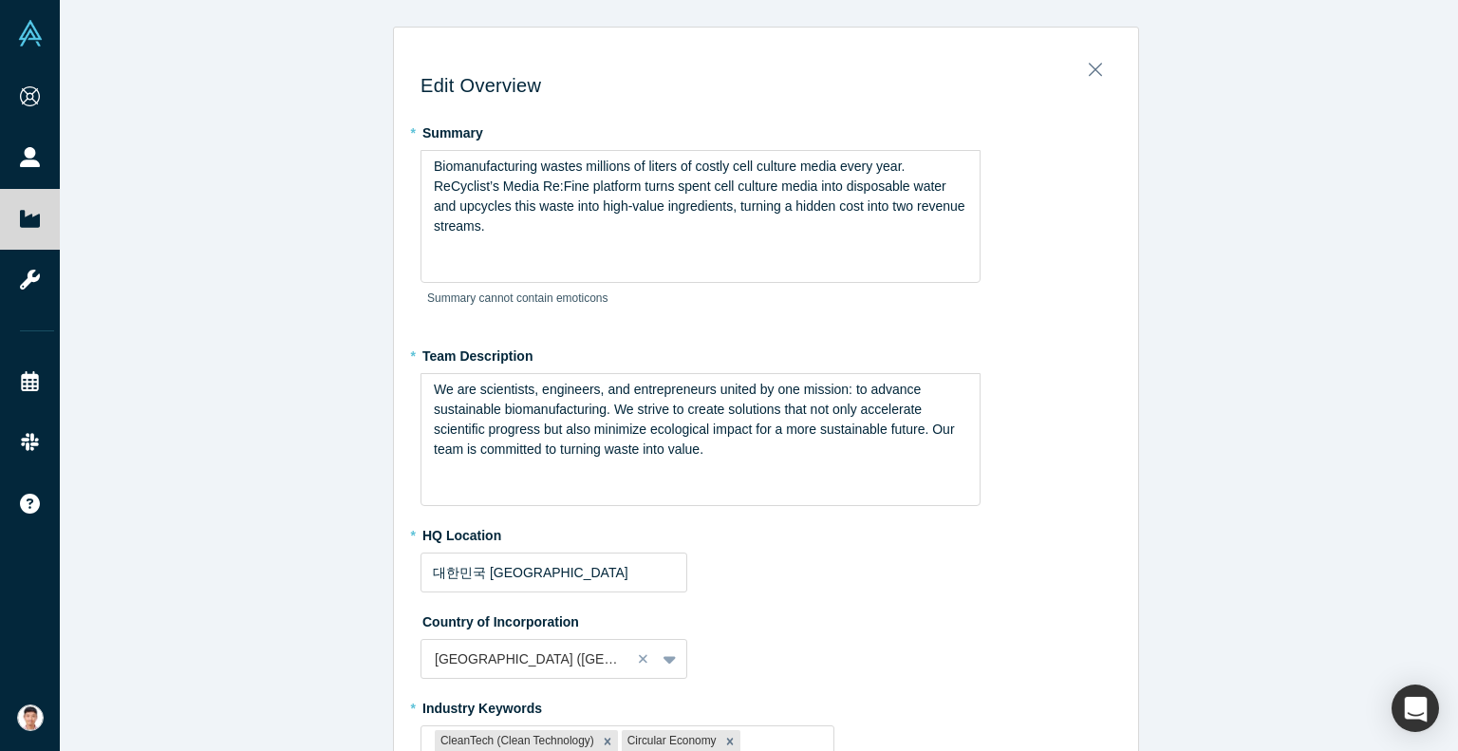
click at [1112, 366] on div "Edit Overview * Summary Biomanufacturing wastes millions of liters of costly ce…" at bounding box center [766, 632] width 744 height 1183
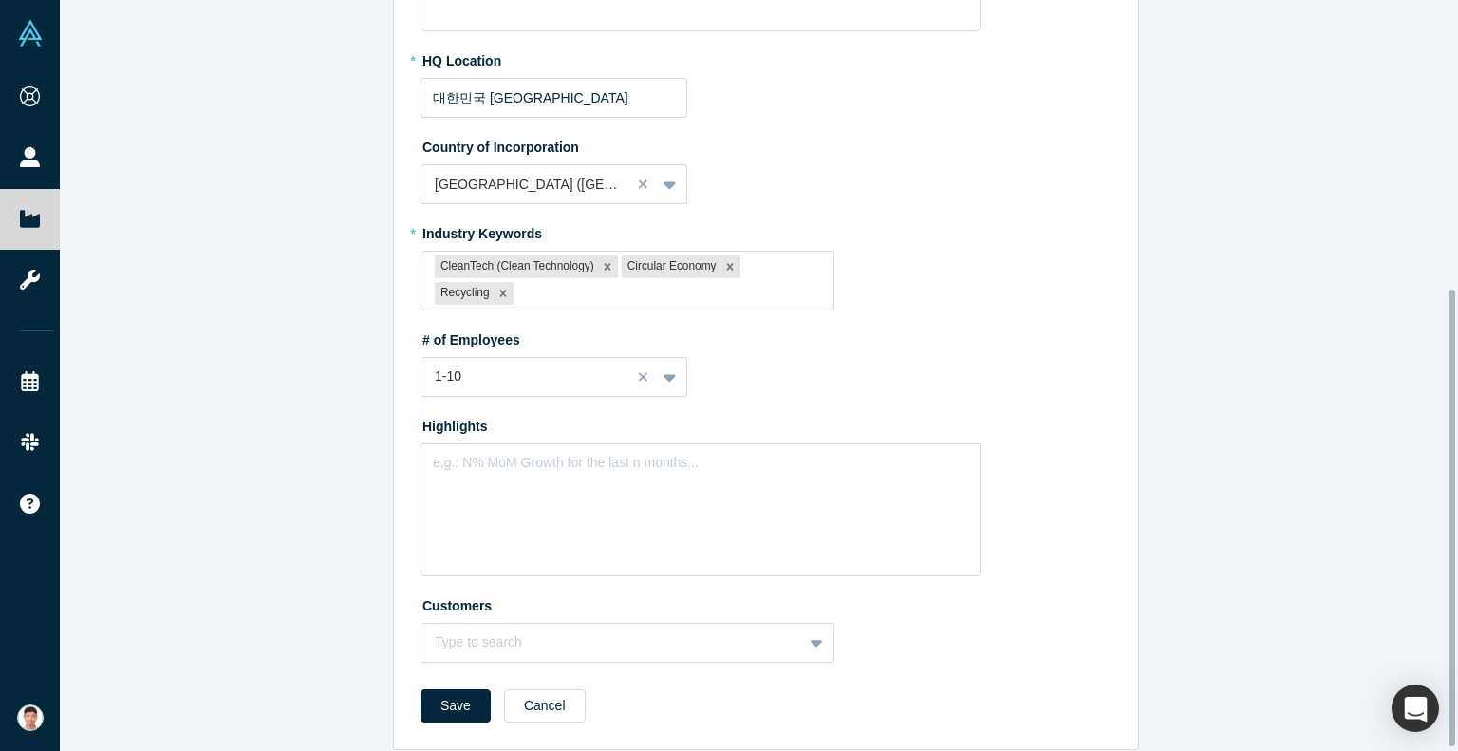
scroll to position [478, 0]
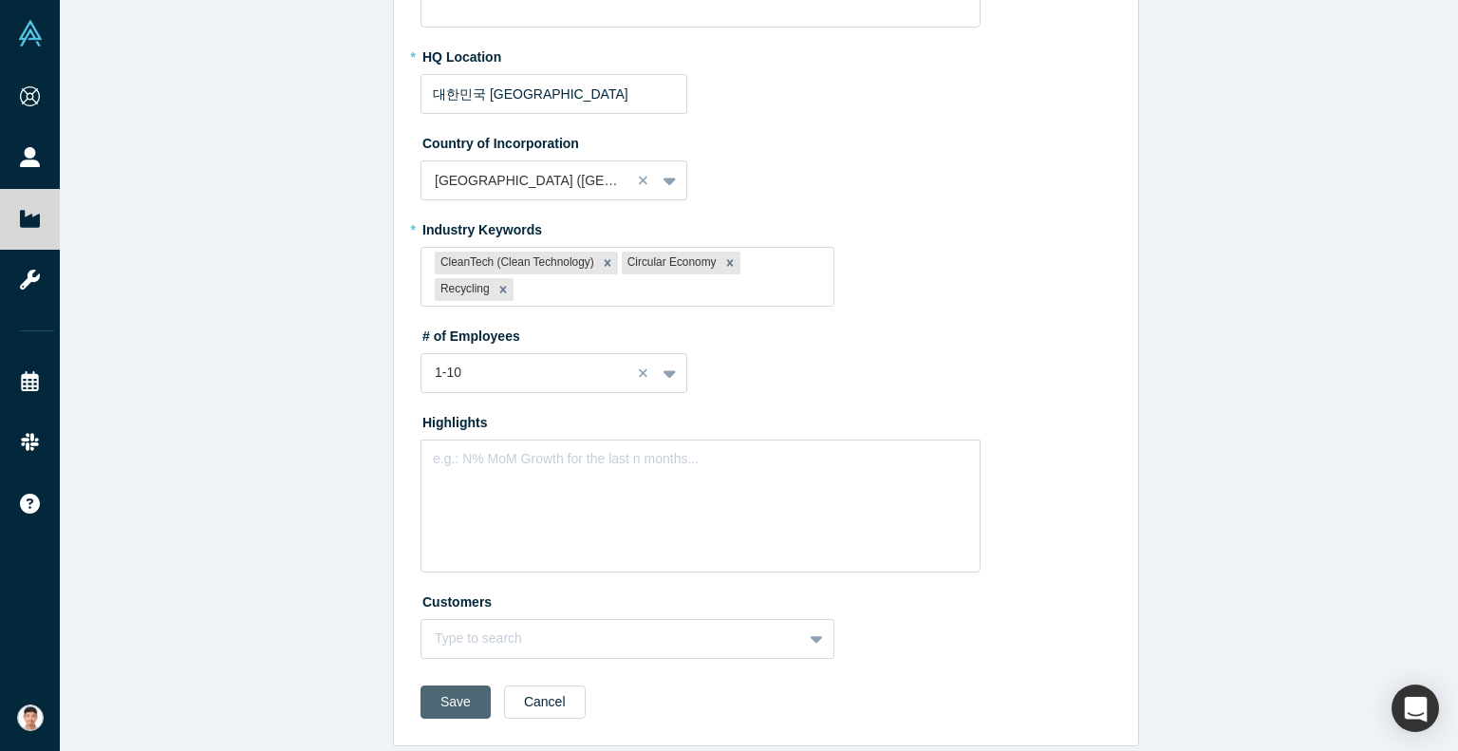
click at [456, 685] on button "Save" at bounding box center [455, 701] width 70 height 33
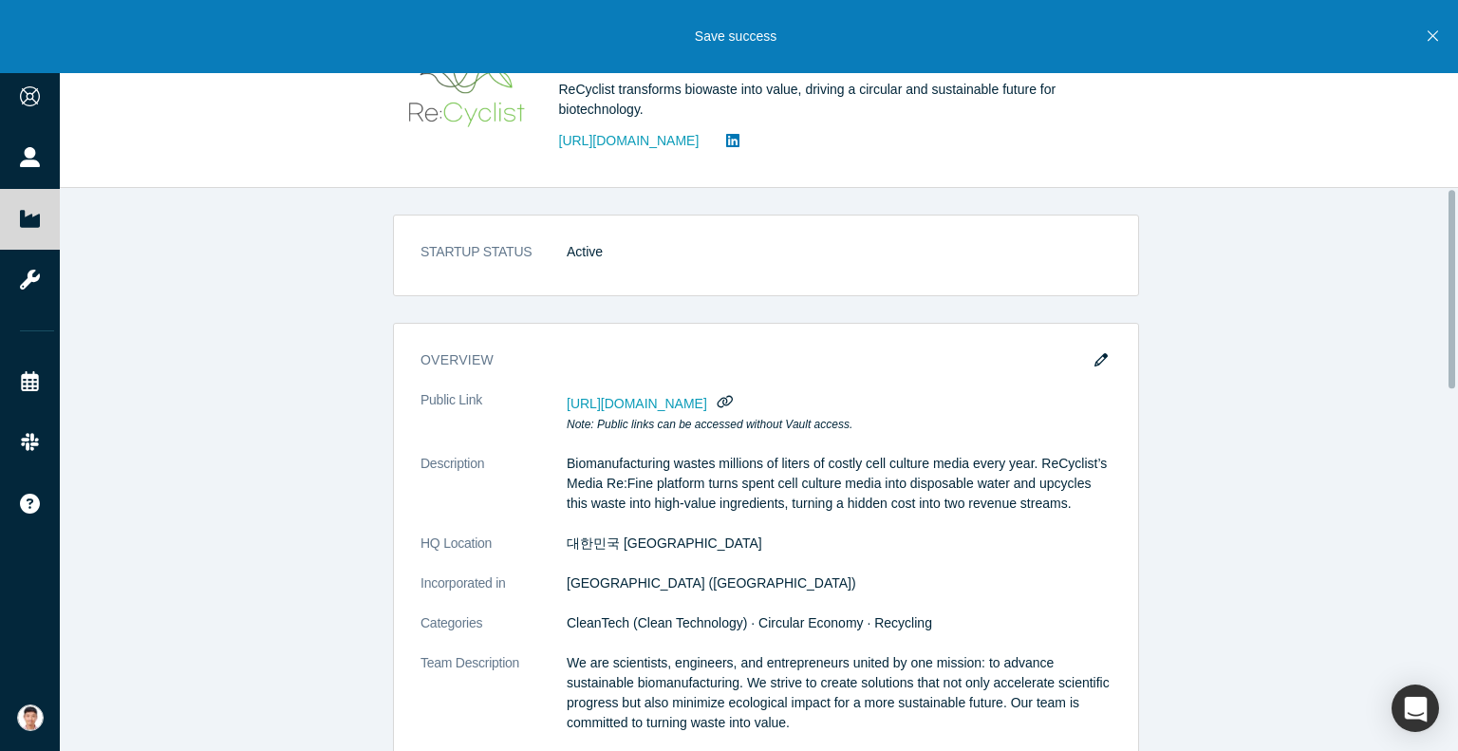
scroll to position [0, 0]
